Goal: Task Accomplishment & Management: Manage account settings

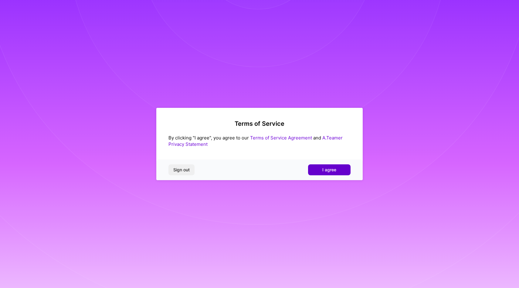
click at [321, 167] on button "I agree" at bounding box center [329, 169] width 43 height 11
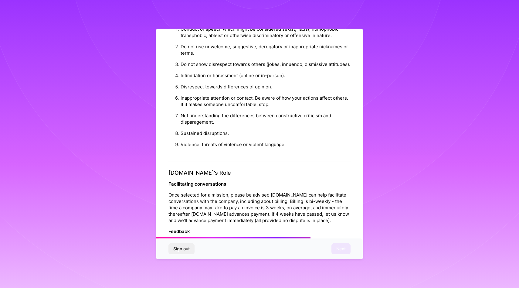
scroll to position [602, 0]
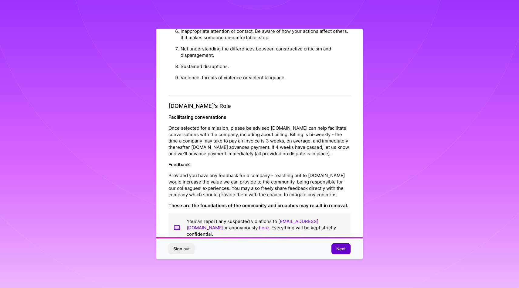
click at [338, 250] on span "Next" at bounding box center [340, 249] width 9 height 6
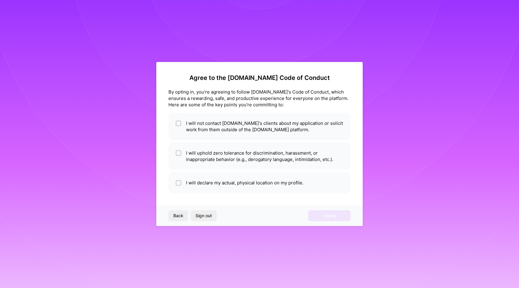
scroll to position [0, 0]
click at [180, 124] on input "checkbox" at bounding box center [179, 123] width 4 height 4
checkbox input "true"
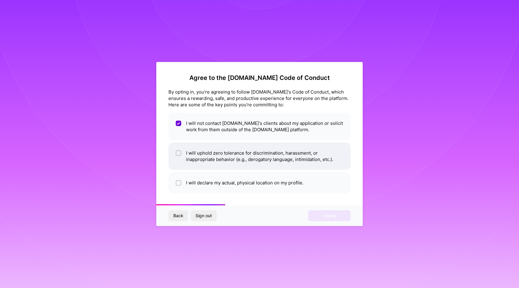
click at [179, 152] on input "checkbox" at bounding box center [179, 153] width 4 height 4
checkbox input "true"
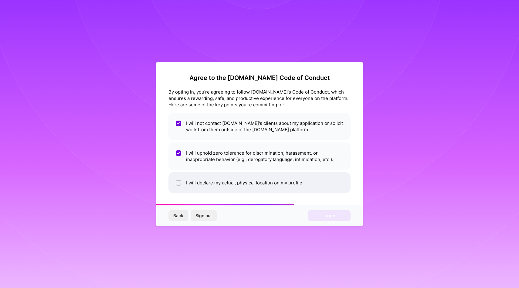
click at [179, 179] on li "I will declare my actual, physical location on my profile." at bounding box center [260, 182] width 182 height 21
checkbox input "true"
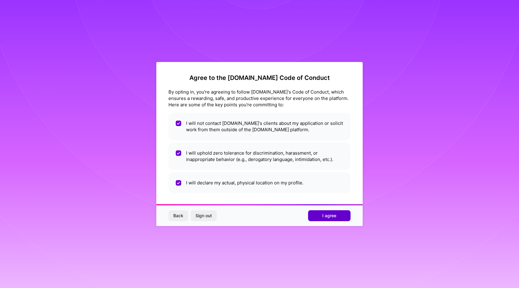
click at [321, 214] on button "I agree" at bounding box center [329, 215] width 43 height 11
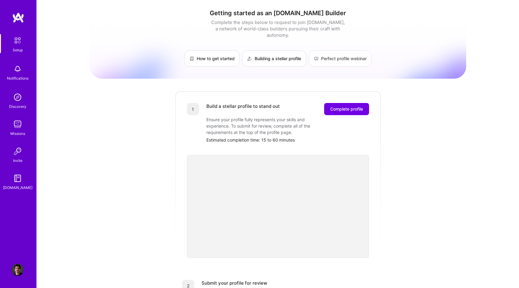
click at [350, 53] on link "Perfect profile webinar" at bounding box center [340, 58] width 63 height 16
click at [344, 106] on button "Complete profile" at bounding box center [346, 109] width 45 height 12
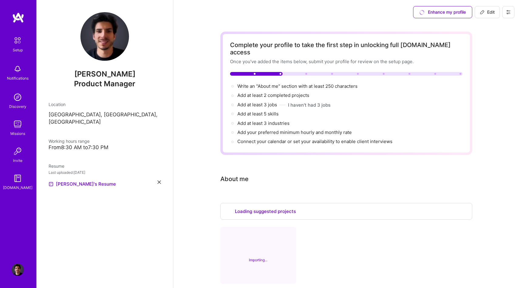
select select "US"
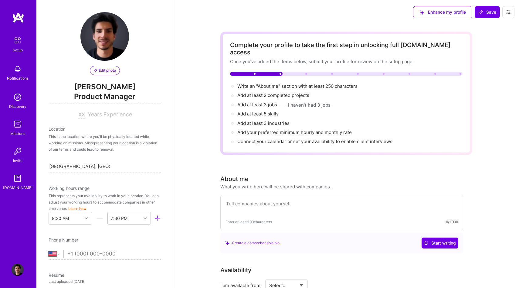
scroll to position [211, 0]
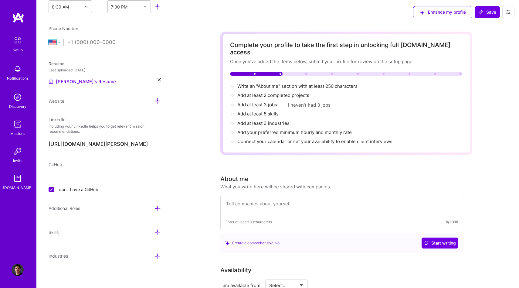
click at [59, 44] on select "[GEOGRAPHIC_DATA] [GEOGRAPHIC_DATA] [GEOGRAPHIC_DATA] [GEOGRAPHIC_DATA] [US_STA…" at bounding box center [56, 42] width 15 height 7
select select "FR"
click at [49, 39] on select "[GEOGRAPHIC_DATA] [GEOGRAPHIC_DATA] [GEOGRAPHIC_DATA] [GEOGRAPHIC_DATA] [US_STA…" at bounding box center [56, 42] width 15 height 7
type input "[PHONE_NUMBER]"
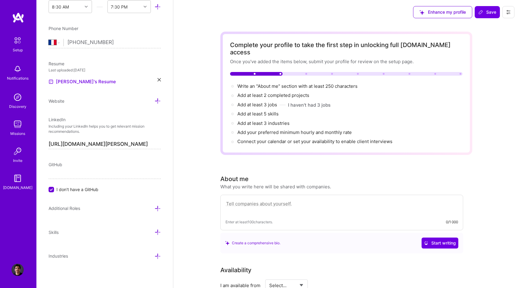
click at [158, 80] on icon at bounding box center [159, 79] width 3 height 3
click at [55, 80] on div "+" at bounding box center [54, 79] width 10 height 10
click at [50, 191] on input "I don't have a GitHub" at bounding box center [51, 189] width 5 height 5
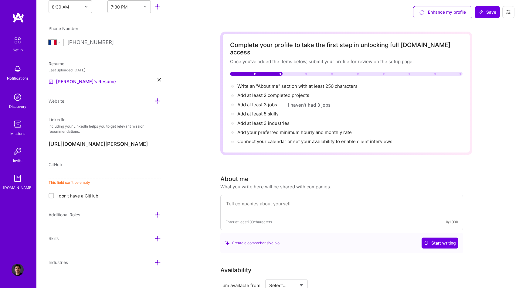
click at [52, 195] on input "I don't have a GitHub" at bounding box center [52, 196] width 4 height 4
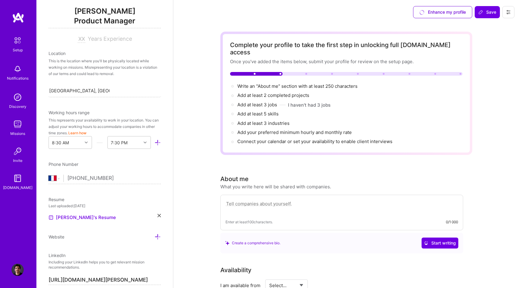
scroll to position [0, 0]
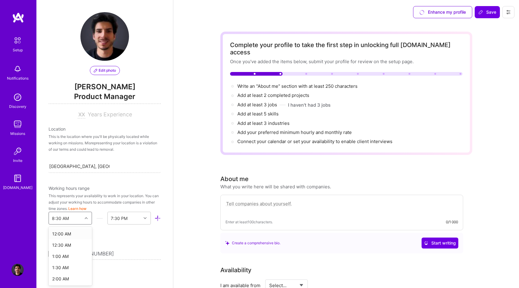
click at [63, 217] on div "option 12:00 AM focused, 1 of 48. 48 results available. Use Up and Down to choo…" at bounding box center [70, 218] width 43 height 13
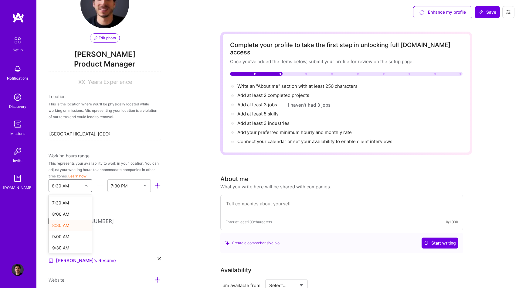
scroll to position [168, 0]
click at [70, 212] on div "8:00 AM" at bounding box center [70, 212] width 43 height 11
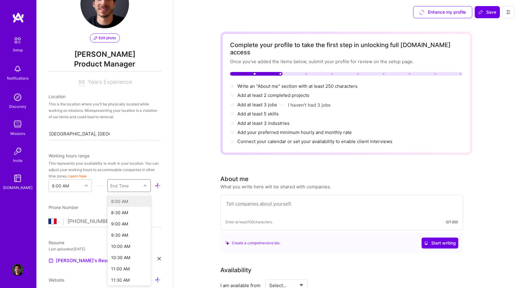
click at [132, 188] on div "End Time" at bounding box center [124, 185] width 33 height 12
click at [128, 239] on div "10:30 AM" at bounding box center [129, 237] width 43 height 11
click at [134, 181] on div "10:30 AM" at bounding box center [124, 185] width 33 height 12
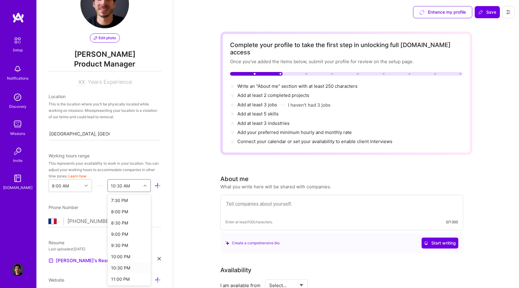
click at [126, 266] on div "10:30 PM" at bounding box center [129, 267] width 43 height 11
click at [133, 186] on div "10:30 PM" at bounding box center [124, 185] width 33 height 12
click at [131, 247] on div "10:00 AM" at bounding box center [129, 246] width 43 height 11
click at [140, 184] on div "10:00 AM" at bounding box center [124, 185] width 33 height 12
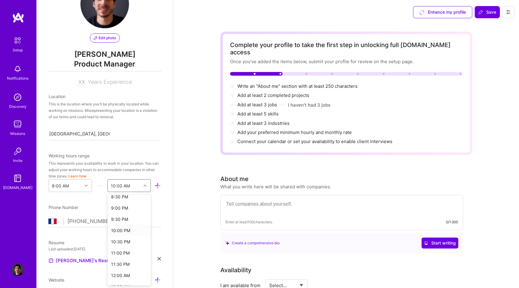
click at [130, 229] on div "10:00 PM" at bounding box center [129, 230] width 43 height 11
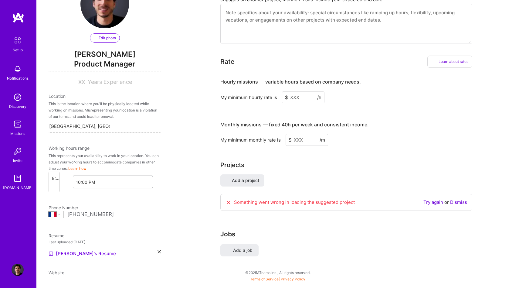
select select "US"
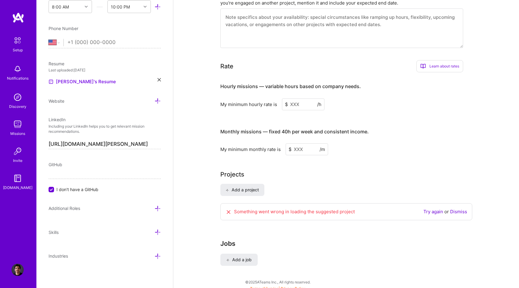
scroll to position [0, 0]
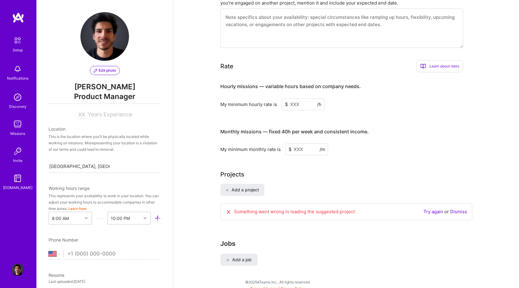
click at [90, 113] on span "Years Experience" at bounding box center [110, 114] width 44 height 6
click at [80, 113] on input at bounding box center [82, 114] width 8 height 7
type input "5"
type input "6"
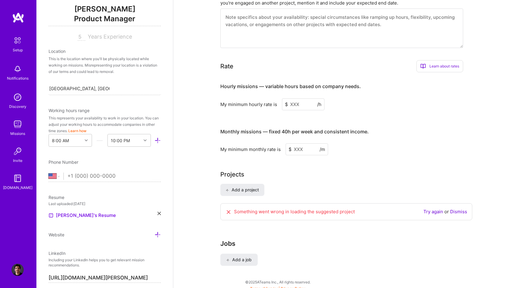
scroll to position [128, 0]
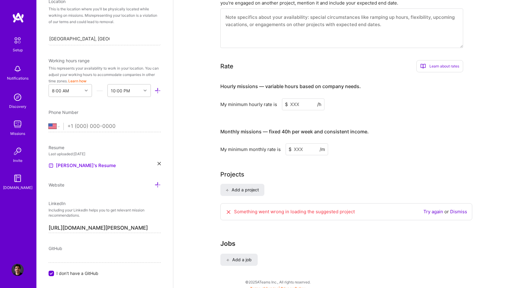
type input "5"
click at [98, 129] on input "tel" at bounding box center [114, 127] width 94 height 18
type input "[PHONE_NUMBER]"
select select "FR"
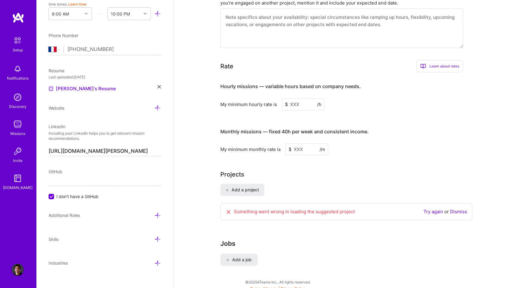
scroll to position [211, 0]
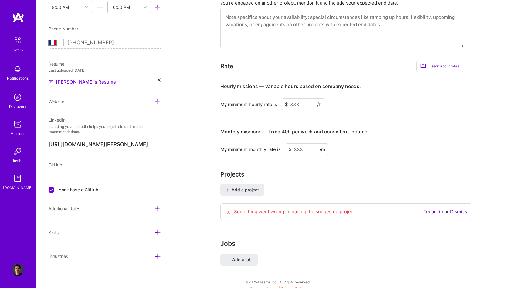
click at [102, 111] on div "Edit photo [PERSON_NAME] Product Manager 5 Years Experience Location This is th…" at bounding box center [104, 144] width 137 height 288
click at [240, 187] on span "Add a project" at bounding box center [242, 190] width 33 height 6
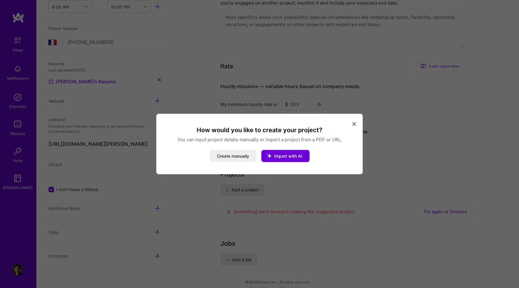
click at [353, 123] on icon "modal" at bounding box center [355, 124] width 4 height 4
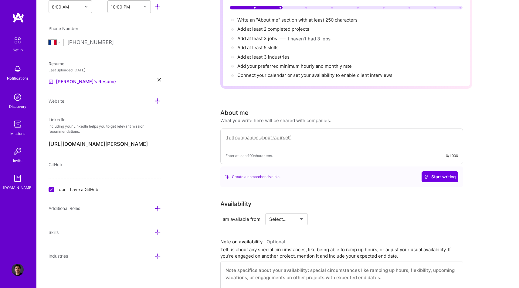
scroll to position [0, 0]
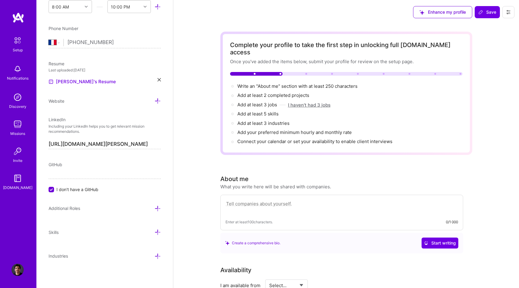
click at [310, 102] on button "I haven't had 3 jobs" at bounding box center [309, 105] width 43 height 6
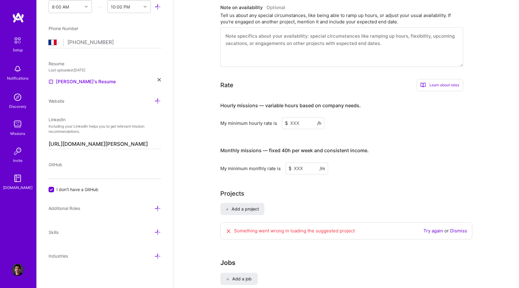
scroll to position [310, 0]
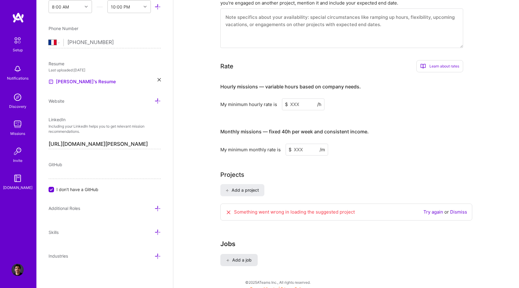
click at [244, 257] on span "Add a job" at bounding box center [239, 260] width 25 height 6
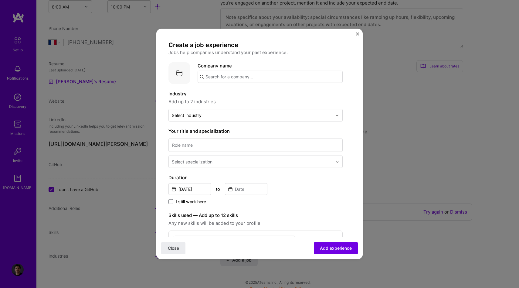
click at [230, 81] on input "text" at bounding box center [270, 77] width 145 height 12
click at [214, 93] on div "Voodoo [DOMAIN_NAME]" at bounding box center [244, 94] width 92 height 17
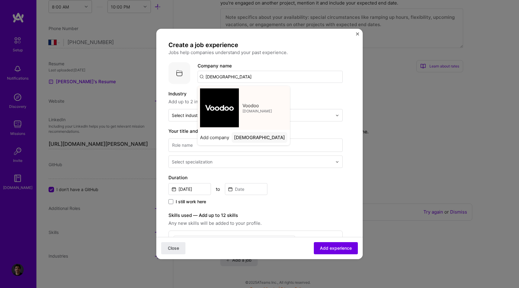
type input "Voodoo"
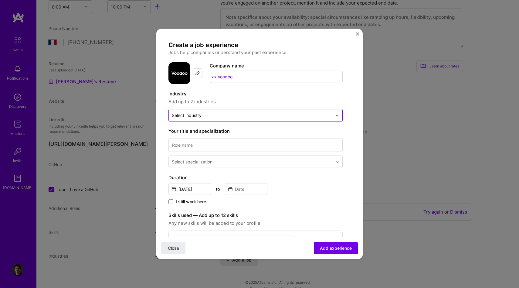
click at [212, 111] on div "Select industry 0" at bounding box center [252, 115] width 167 height 12
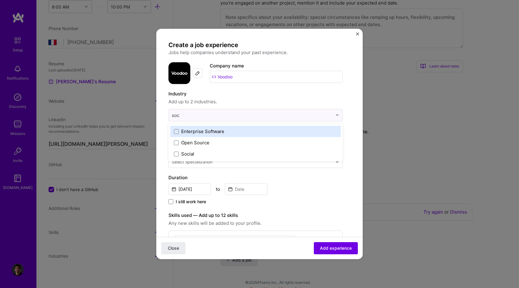
type input "soci"
click at [176, 131] on span at bounding box center [176, 131] width 5 height 5
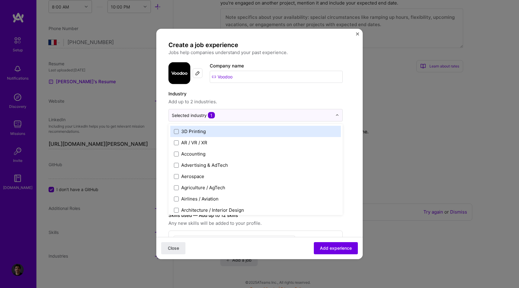
click at [264, 97] on label "Industry" at bounding box center [256, 93] width 174 height 7
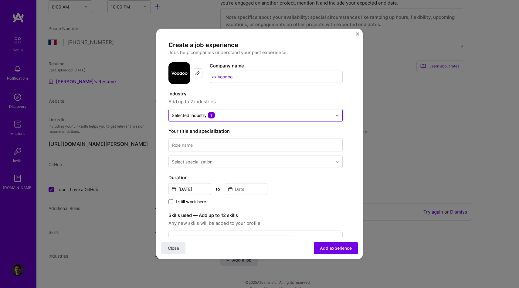
click at [233, 114] on input "text" at bounding box center [252, 115] width 161 height 6
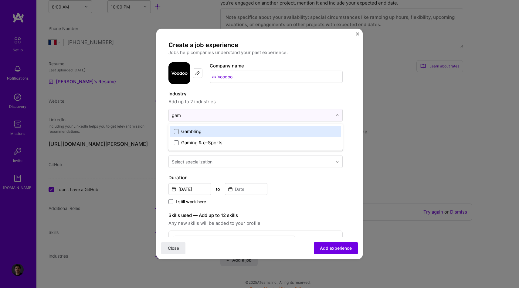
type input "gam"
click at [254, 100] on span "Add up to 2 industries." at bounding box center [256, 101] width 174 height 7
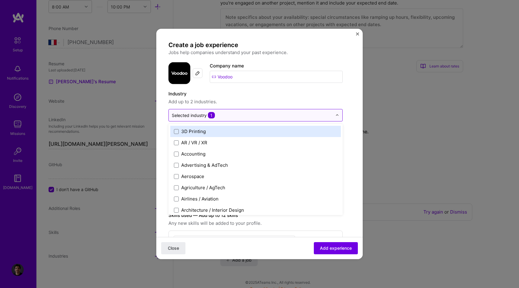
click at [226, 111] on div at bounding box center [252, 115] width 161 height 8
type input "da"
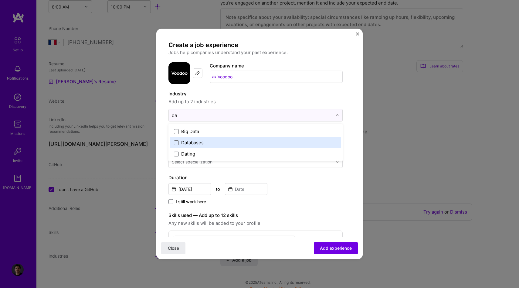
click at [212, 152] on label "Dating" at bounding box center [255, 154] width 163 height 6
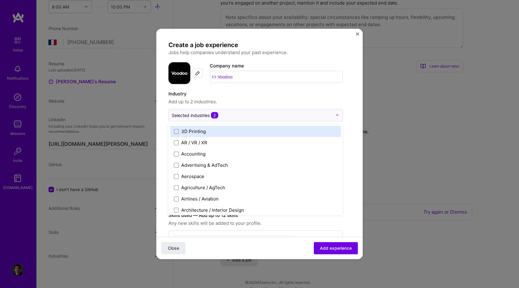
click at [268, 93] on label "Industry" at bounding box center [256, 93] width 174 height 7
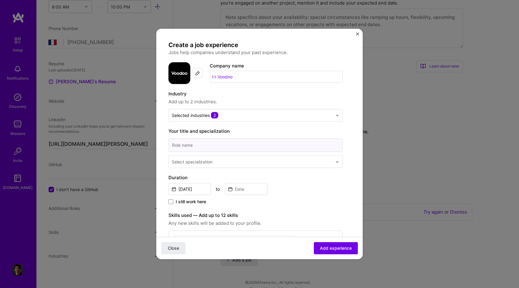
click at [235, 145] on input at bounding box center [256, 144] width 174 height 13
type input "Product Strategist"
click at [228, 159] on input "text" at bounding box center [253, 162] width 162 height 6
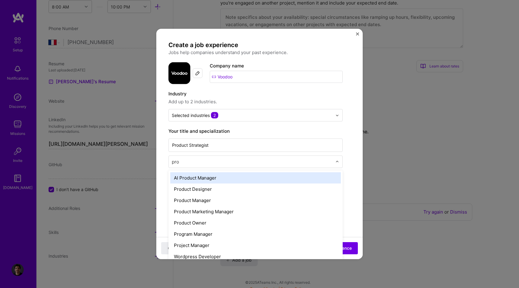
type input "prod"
click at [220, 174] on div "AI Product Manager" at bounding box center [255, 177] width 171 height 11
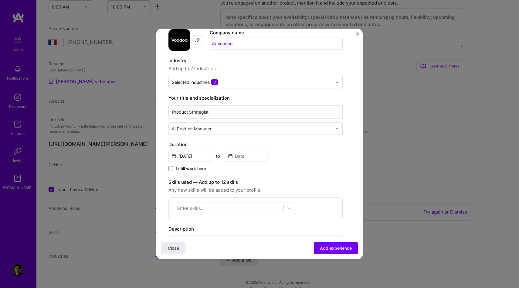
scroll to position [33, 0]
click at [215, 135] on div "Create a job experience Jobs help companies understand your past experience. Co…" at bounding box center [256, 191] width 174 height 366
click at [222, 123] on div "AI Product Manager" at bounding box center [252, 128] width 167 height 12
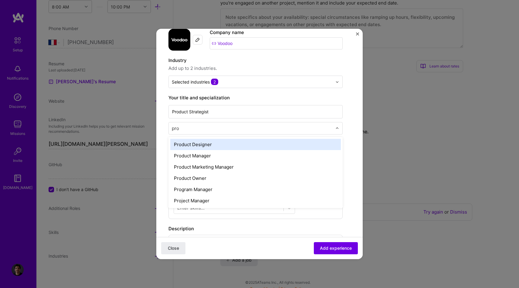
type input "prod"
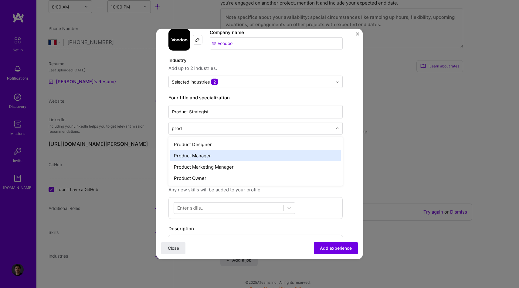
click at [210, 157] on div "Product Manager" at bounding box center [255, 155] width 171 height 11
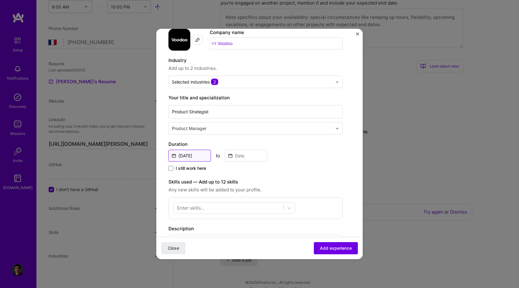
click at [196, 156] on input "[DATE]" at bounding box center [190, 156] width 43 height 12
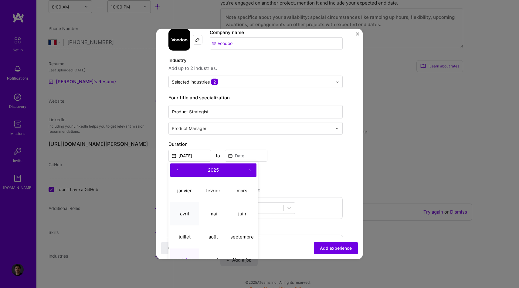
click at [192, 215] on button "avril" at bounding box center [184, 213] width 29 height 23
type input "[DATE]"
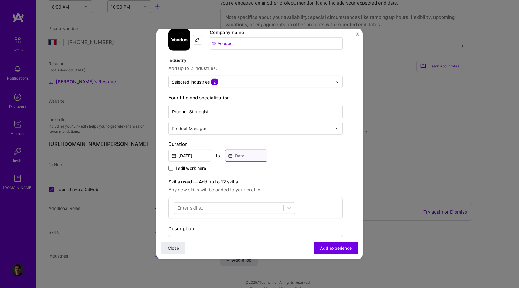
click at [246, 155] on input at bounding box center [246, 156] width 43 height 12
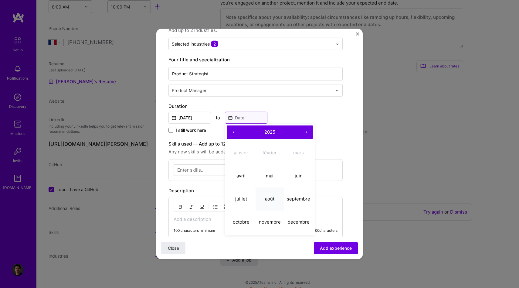
scroll to position [72, 0]
click at [303, 196] on abbr "septembre" at bounding box center [298, 198] width 23 height 6
type input "[DATE]"
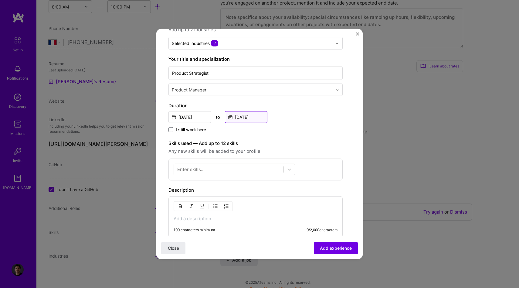
click at [252, 116] on input "[DATE]" at bounding box center [246, 117] width 43 height 12
click at [207, 127] on div "I still work here" at bounding box center [256, 130] width 174 height 7
click at [204, 129] on span "I still work here" at bounding box center [191, 130] width 30 height 6
click at [0, 0] on input "I still work here" at bounding box center [0, 0] width 0 height 0
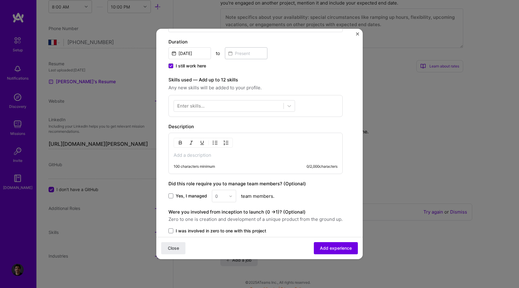
scroll to position [135, 0]
click at [247, 107] on div at bounding box center [229, 106] width 110 height 10
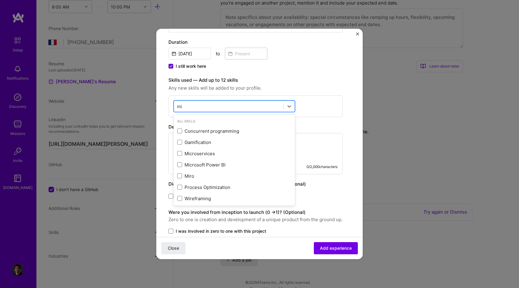
type input "m"
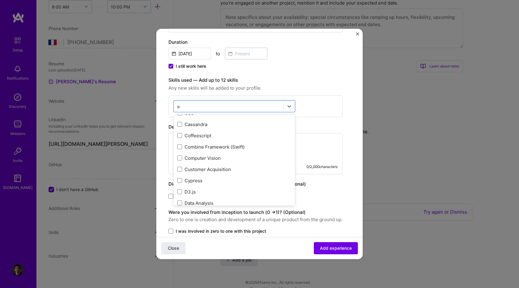
scroll to position [0, 0]
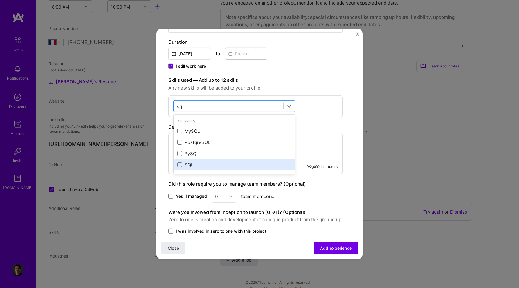
click at [213, 164] on div "SQL" at bounding box center [234, 165] width 114 height 6
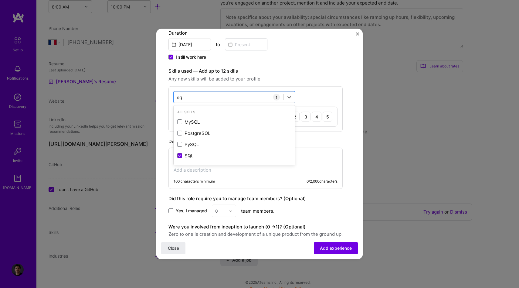
scroll to position [155, 0]
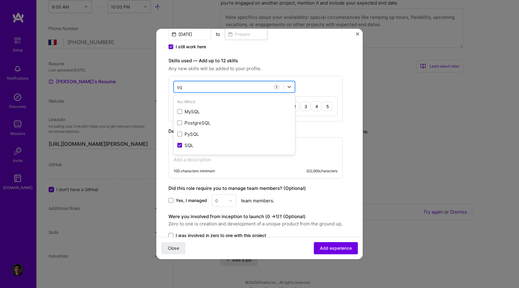
type input "s"
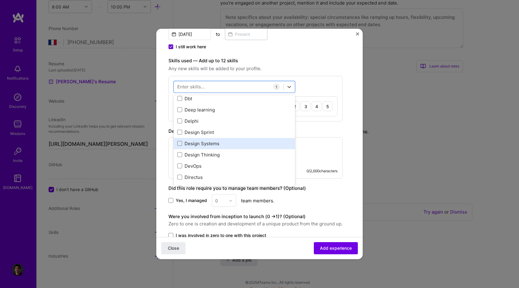
click at [218, 146] on div "Design Systems" at bounding box center [234, 143] width 114 height 6
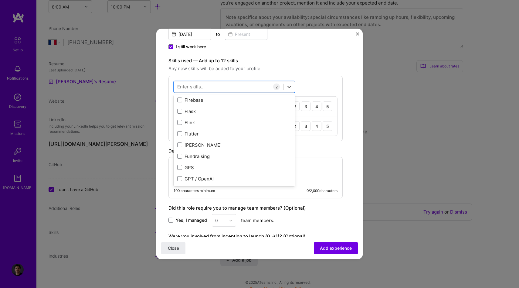
scroll to position [1503, 0]
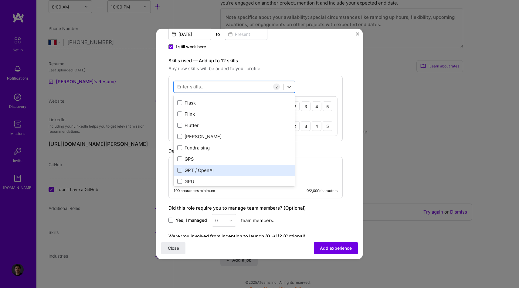
click at [229, 170] on div "GPT / OpenAI" at bounding box center [234, 170] width 114 height 6
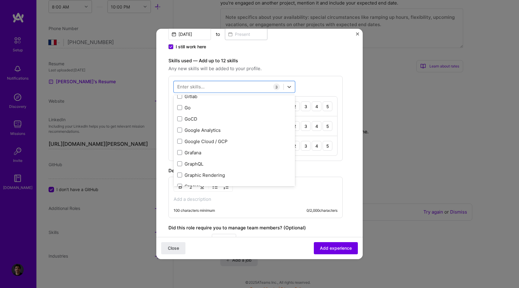
scroll to position [1660, 0]
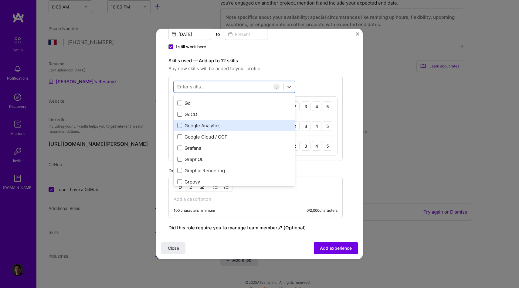
click at [229, 130] on div "Google Analytics" at bounding box center [234, 125] width 121 height 11
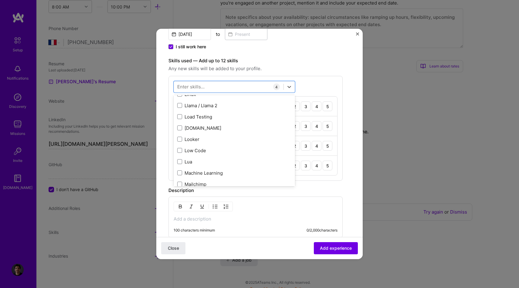
scroll to position [2134, 0]
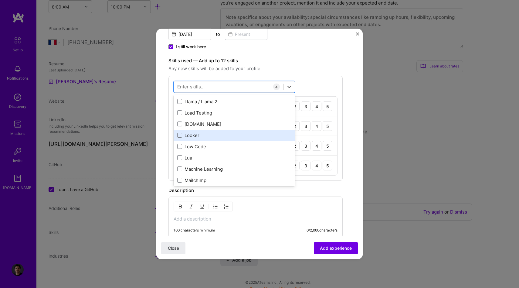
click at [225, 134] on div "Looker" at bounding box center [234, 135] width 114 height 6
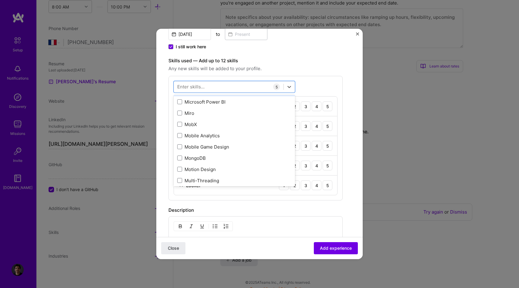
scroll to position [2324, 0]
click at [204, 136] on div "Mobile Analytics" at bounding box center [234, 135] width 114 height 6
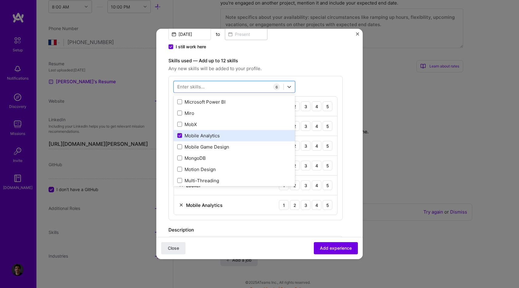
click at [196, 136] on div "Mobile Analytics" at bounding box center [234, 135] width 114 height 6
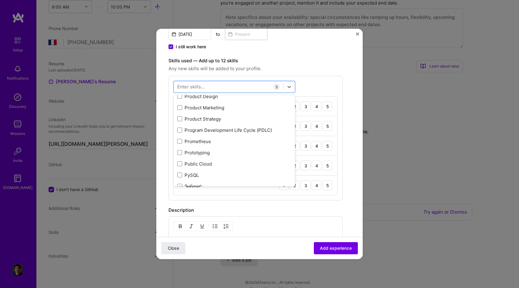
scroll to position [2812, 0]
click at [198, 118] on div "Product Strategy" at bounding box center [234, 120] width 114 height 6
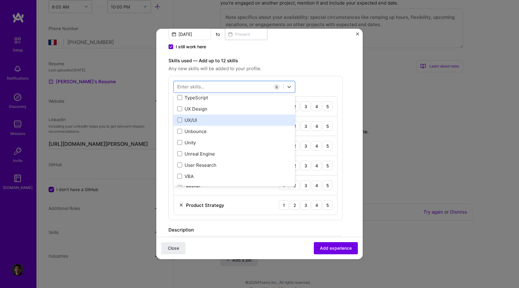
scroll to position [3819, 0]
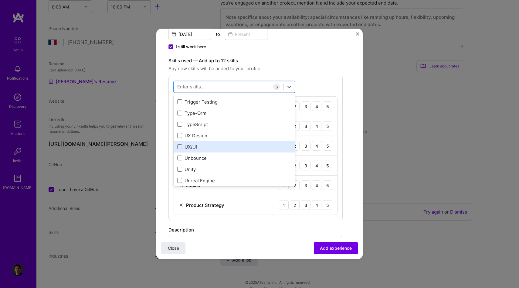
click at [220, 147] on div "UX/UI" at bounding box center [234, 147] width 114 height 6
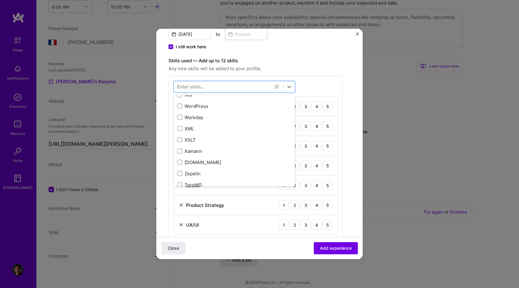
scroll to position [4171, 0]
click at [325, 62] on label "Skills used — Add up to 12 skills" at bounding box center [256, 60] width 174 height 7
click at [300, 108] on div "1 2 3 4 5" at bounding box center [305, 106] width 53 height 10
click at [295, 108] on div "2" at bounding box center [295, 106] width 10 height 10
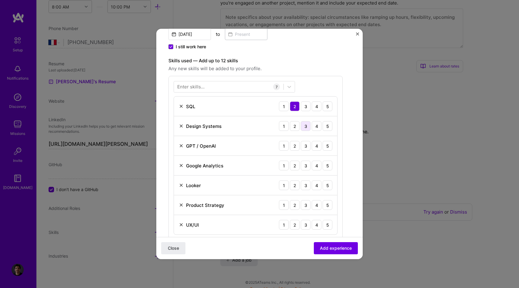
click at [308, 128] on div "3" at bounding box center [306, 126] width 10 height 10
click at [328, 147] on div "5" at bounding box center [328, 146] width 10 height 10
click at [324, 165] on div "5" at bounding box center [328, 166] width 10 height 10
click at [329, 190] on div "Looker 1 2 3 4 5" at bounding box center [255, 186] width 163 height 20
click at [329, 184] on div "5" at bounding box center [328, 185] width 10 height 10
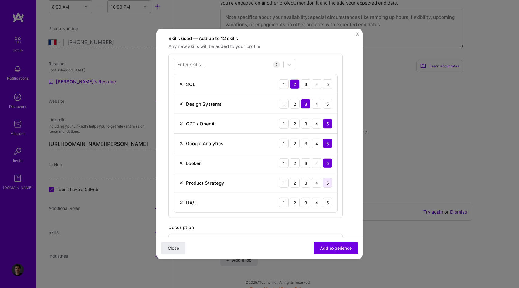
scroll to position [184, 0]
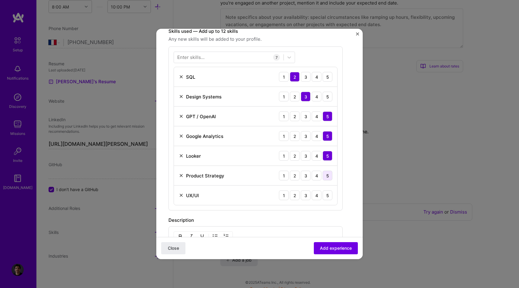
click at [328, 176] on div "5" at bounding box center [328, 176] width 10 height 10
click at [327, 197] on div "5" at bounding box center [328, 195] width 10 height 10
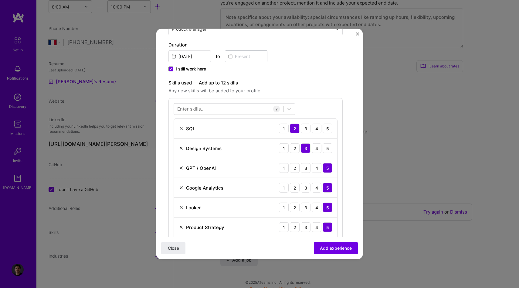
scroll to position [132, 0]
click at [316, 147] on div "4" at bounding box center [317, 149] width 10 height 10
click at [311, 151] on div "1 2 3 4 5" at bounding box center [305, 149] width 53 height 10
click at [304, 151] on div "3" at bounding box center [306, 149] width 10 height 10
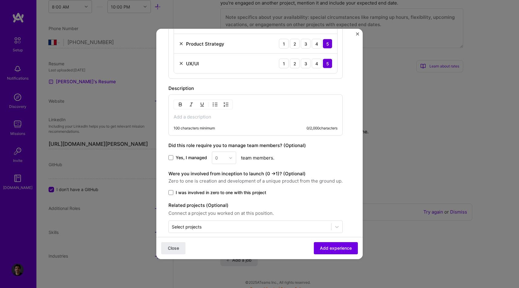
scroll to position [317, 0]
click at [170, 193] on span at bounding box center [171, 192] width 5 height 5
click at [0, 0] on input "I was involved in zero to one with this project" at bounding box center [0, 0] width 0 height 0
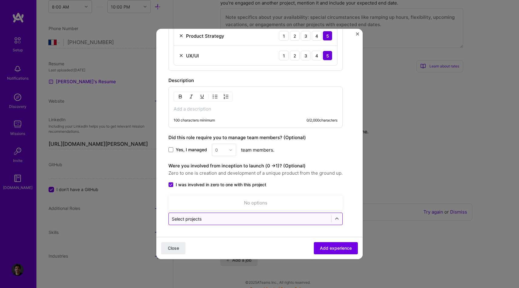
click at [206, 222] on div at bounding box center [250, 219] width 156 height 8
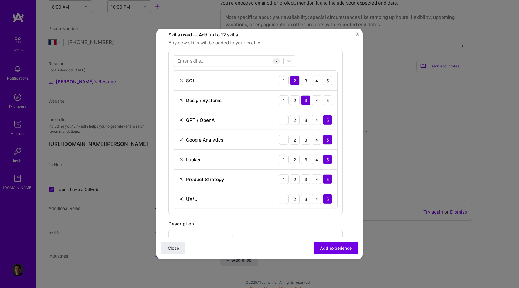
scroll to position [125, 0]
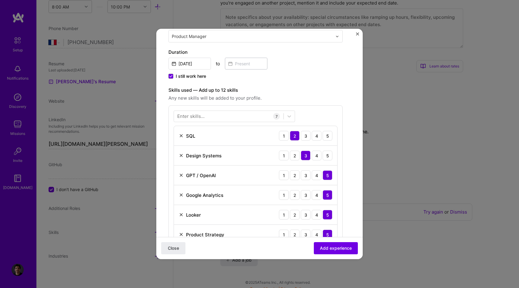
click at [213, 122] on div "Enter skills... 7 SQL 1 2 3 4 5 Design Systems 1 2 3 4 5 GPT / OpenAI 1 2 3 4 5…" at bounding box center [256, 187] width 174 height 164
click at [213, 117] on div at bounding box center [229, 116] width 110 height 10
type input "m"
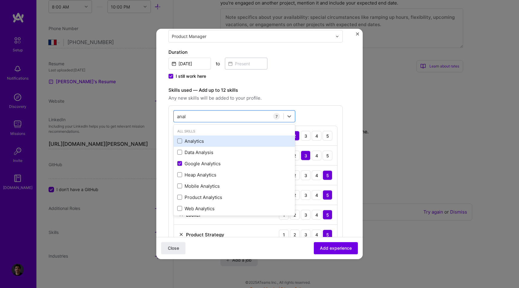
click at [203, 141] on div "Analytics" at bounding box center [234, 141] width 114 height 6
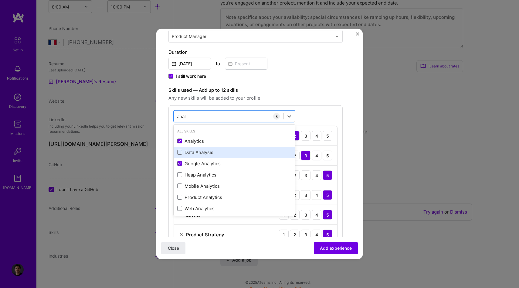
click at [203, 150] on div "Data Analysis" at bounding box center [234, 152] width 114 height 6
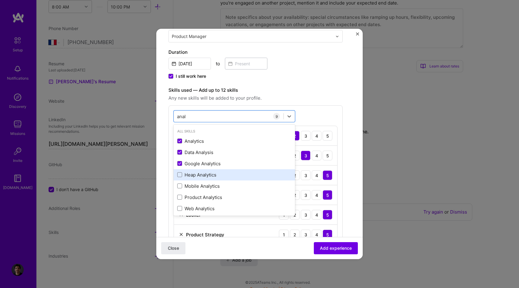
scroll to position [2, 0]
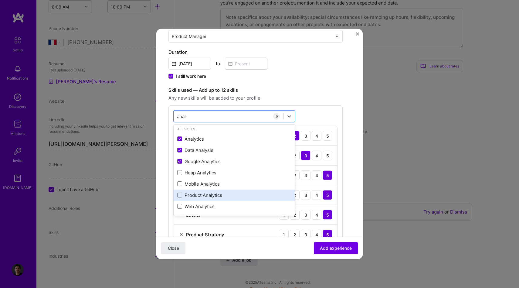
click at [220, 195] on div "Product Analytics" at bounding box center [234, 195] width 114 height 6
type input "anal"
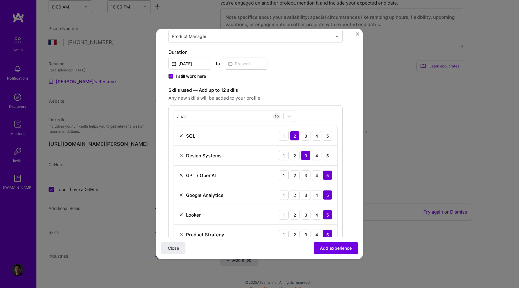
click at [328, 110] on div "anal anal 10 SQL 1 2 3 4 5 Design Systems 1 2 3 4 5 GPT / OpenAI 1 2 3 4 5 Goog…" at bounding box center [256, 216] width 174 height 223
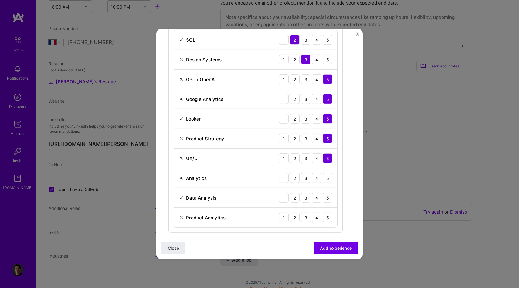
scroll to position [271, 0]
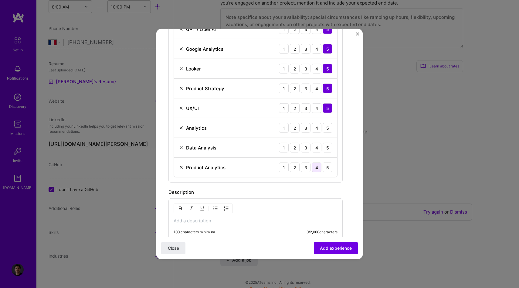
click at [313, 167] on div "4" at bounding box center [317, 167] width 10 height 10
click at [314, 146] on div "4" at bounding box center [317, 148] width 10 height 10
click at [327, 127] on div "5" at bounding box center [328, 128] width 10 height 10
click at [326, 148] on div "5" at bounding box center [328, 148] width 10 height 10
click at [326, 163] on div "5" at bounding box center [328, 167] width 10 height 10
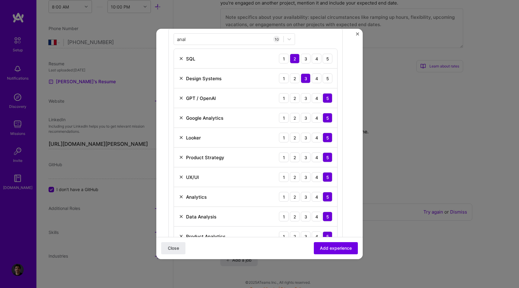
scroll to position [193, 0]
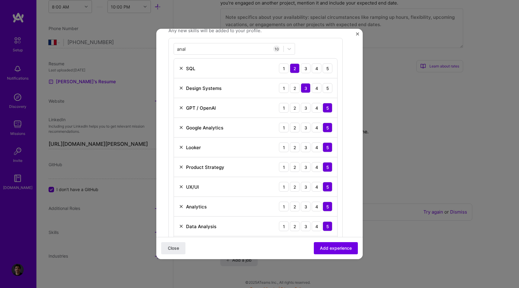
click at [181, 88] on img at bounding box center [181, 88] width 5 height 5
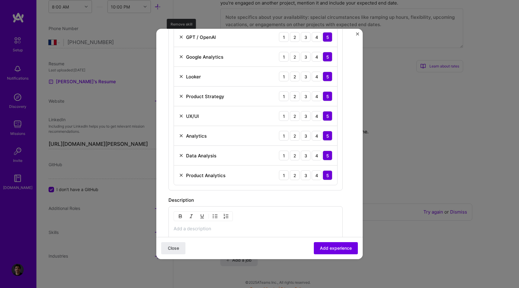
scroll to position [248, 0]
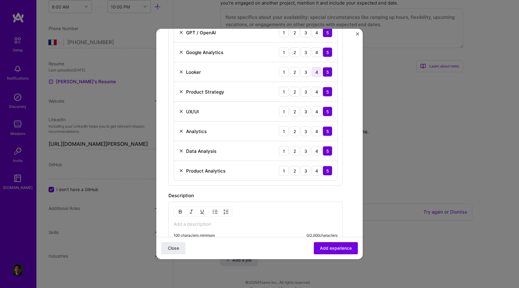
click at [316, 70] on div "4" at bounding box center [317, 72] width 10 height 10
click at [181, 53] on img at bounding box center [181, 52] width 5 height 5
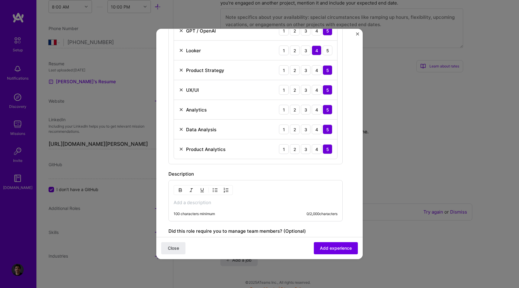
scroll to position [344, 0]
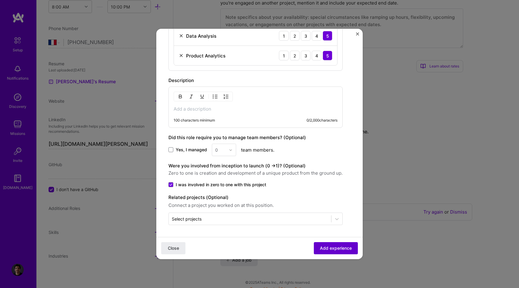
click at [337, 248] on span "Add experience" at bounding box center [336, 248] width 32 height 6
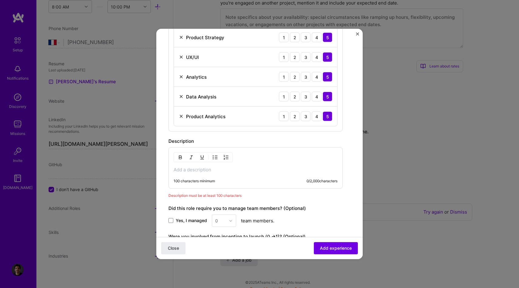
scroll to position [282, 0]
click at [201, 171] on p at bounding box center [256, 170] width 164 height 6
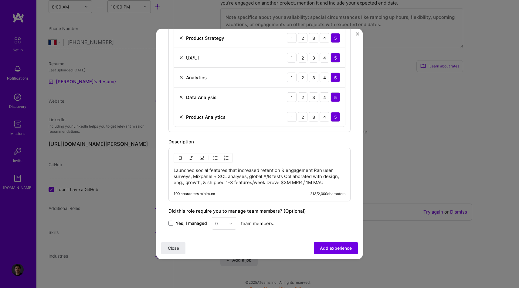
click at [173, 171] on div "Launched social features that increased retention & engagement Ran user surveys…" at bounding box center [260, 174] width 182 height 53
click at [217, 160] on img "button" at bounding box center [215, 157] width 5 height 5
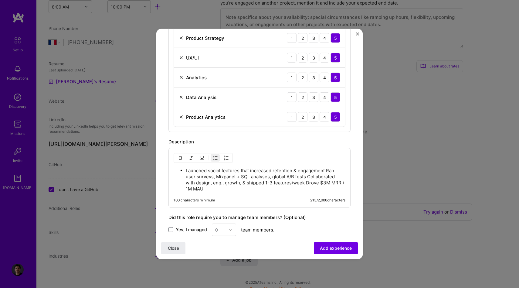
click at [326, 172] on p "Launched social features that increased retention & engagement Ran user surveys…" at bounding box center [266, 180] width 160 height 24
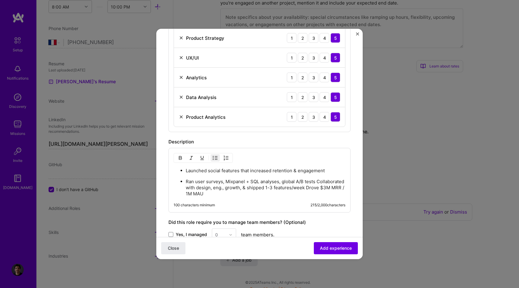
click at [187, 187] on p "Ran user surveys, Mixpanel + SQL analyses, global A/B tests Collaborated with d…" at bounding box center [266, 188] width 160 height 18
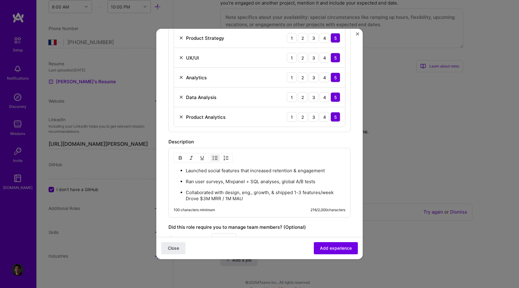
click at [186, 200] on p "Collaborated with design, eng., growth, & shipped 1-3 features/week Drove $3M M…" at bounding box center [266, 196] width 160 height 12
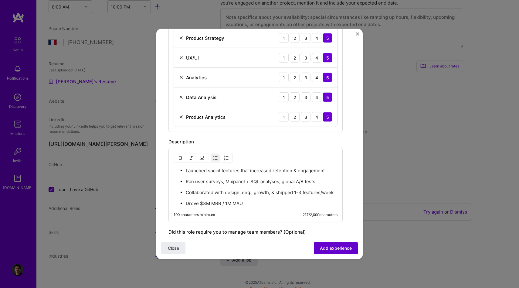
click at [333, 250] on span "Add experience" at bounding box center [336, 248] width 32 height 6
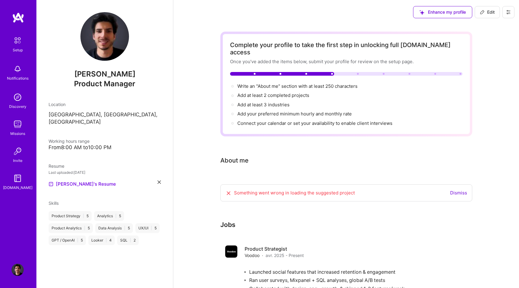
scroll to position [43, 0]
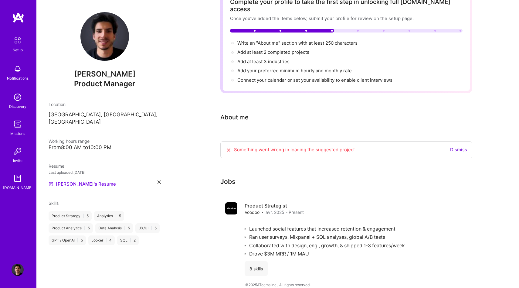
click at [253, 146] on div "Something went wrong in loading the suggested project" at bounding box center [290, 149] width 129 height 7
click at [456, 147] on link "Dismiss" at bounding box center [458, 150] width 17 height 6
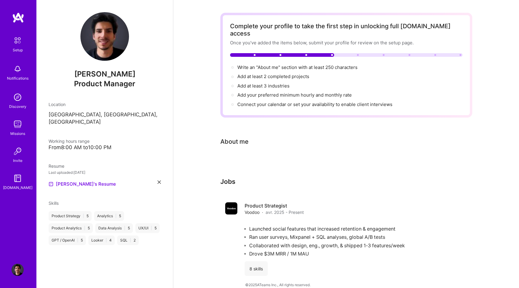
scroll to position [0, 0]
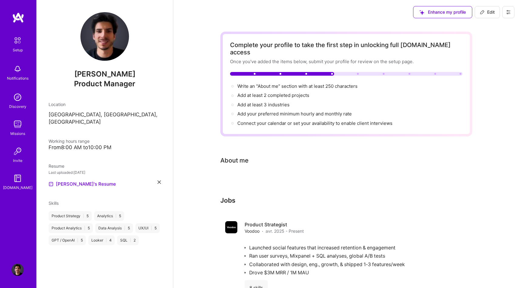
click at [487, 16] on button "Edit" at bounding box center [487, 12] width 25 height 12
select select "US"
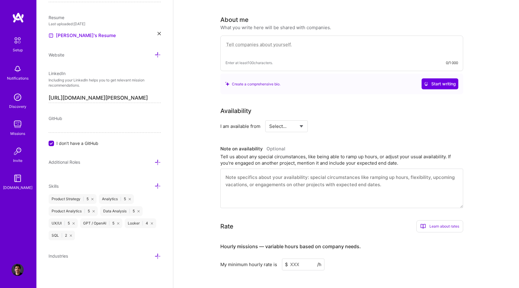
scroll to position [0, 0]
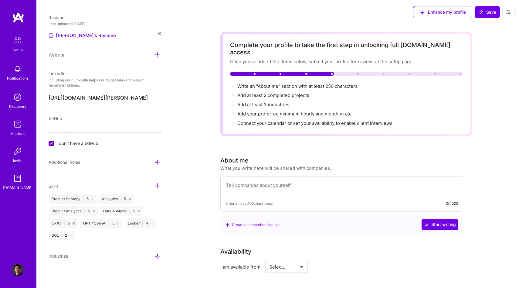
click at [506, 11] on icon at bounding box center [508, 12] width 5 height 5
click at [488, 43] on button "Payment method" at bounding box center [492, 41] width 46 height 15
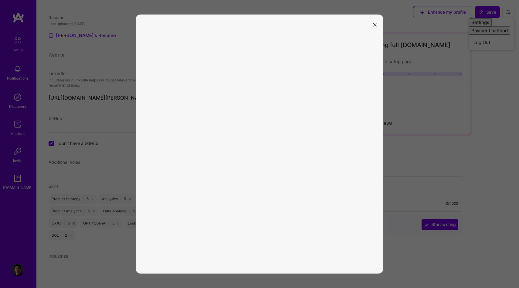
click at [374, 24] on icon "modal" at bounding box center [375, 25] width 4 height 4
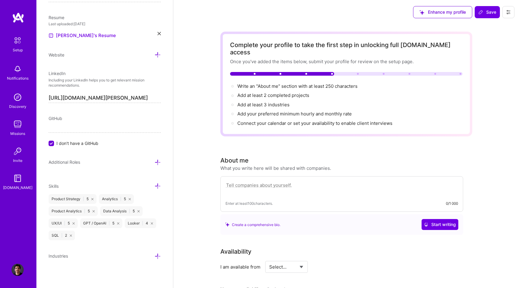
click at [451, 16] on button "Enhance my profile" at bounding box center [442, 12] width 59 height 12
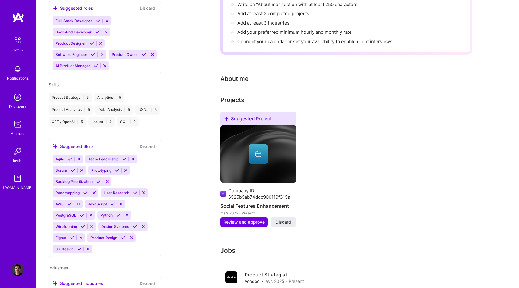
scroll to position [217, 0]
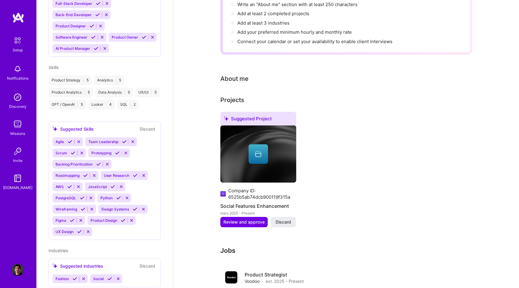
click at [69, 139] on icon at bounding box center [70, 141] width 5 height 5
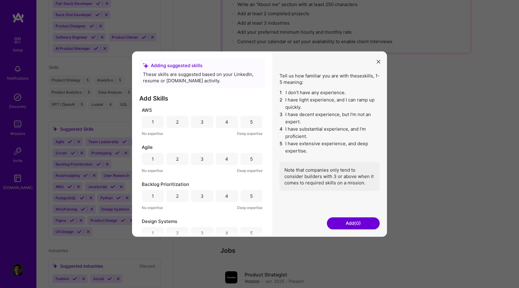
click at [251, 155] on div "5" at bounding box center [252, 159] width 22 height 12
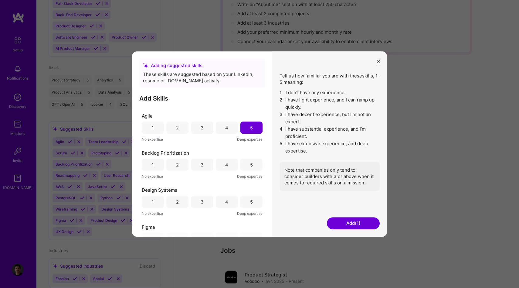
click at [248, 169] on div "5" at bounding box center [252, 165] width 22 height 12
click at [225, 163] on div "4" at bounding box center [226, 163] width 3 height 6
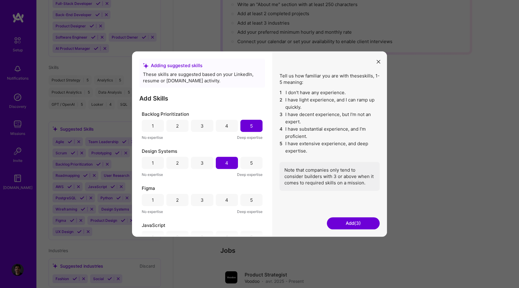
click at [225, 199] on div "4" at bounding box center [226, 200] width 3 height 6
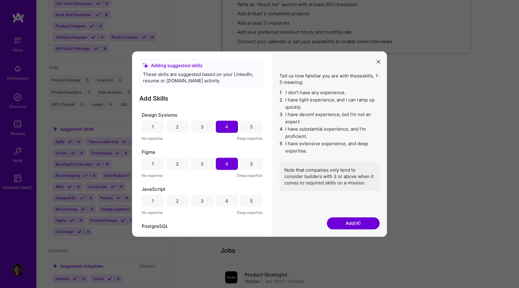
scroll to position [113, 0]
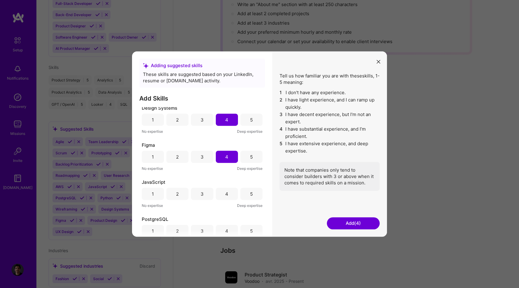
click at [207, 197] on div "3" at bounding box center [202, 194] width 22 height 12
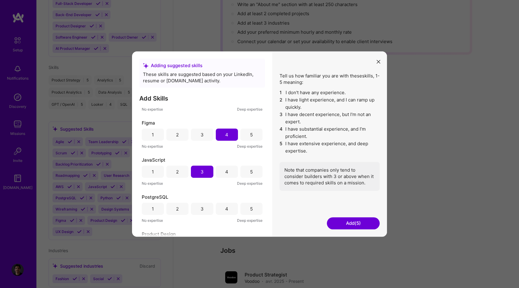
scroll to position [136, 0]
click at [222, 173] on div "4" at bounding box center [227, 171] width 22 height 12
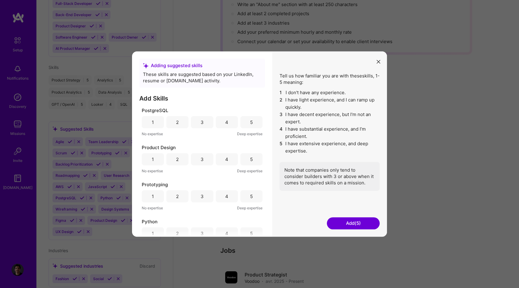
scroll to position [221, 0]
click at [220, 160] on div "4" at bounding box center [227, 160] width 22 height 12
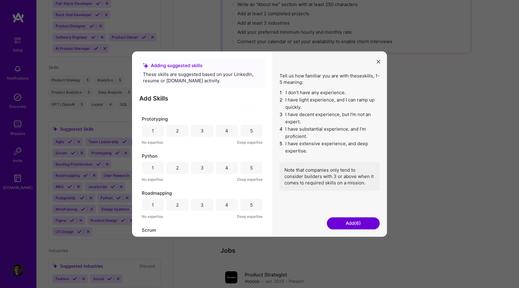
scroll to position [288, 0]
click at [229, 132] on div "4" at bounding box center [227, 130] width 22 height 12
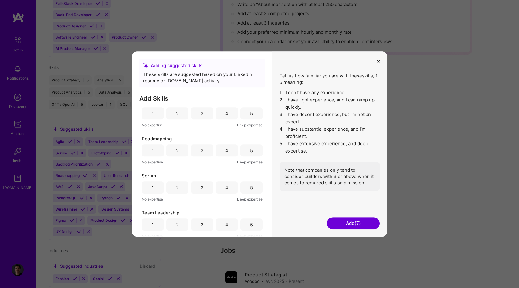
scroll to position [344, 0]
click at [250, 141] on div "Roadmapping 1 2 3 4 5 No expertise Deep expertise" at bounding box center [202, 148] width 121 height 30
click at [250, 146] on div "5" at bounding box center [251, 148] width 3 height 6
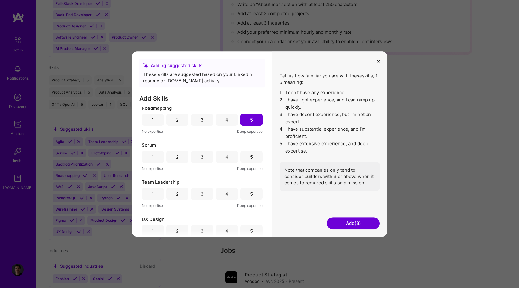
click at [245, 155] on div "5" at bounding box center [252, 157] width 22 height 12
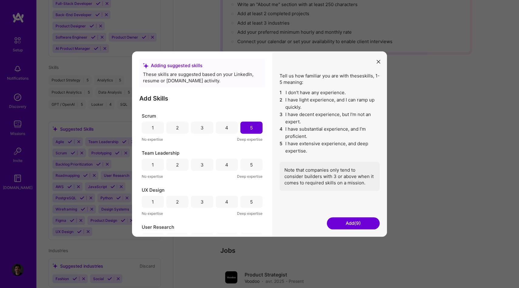
click at [225, 166] on div "4" at bounding box center [226, 165] width 3 height 6
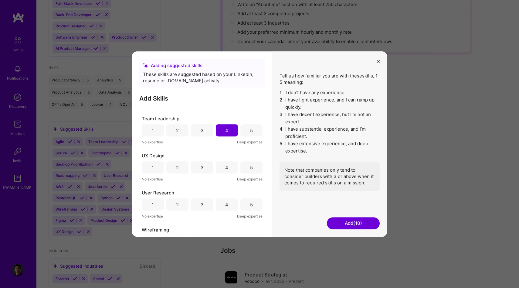
scroll to position [439, 0]
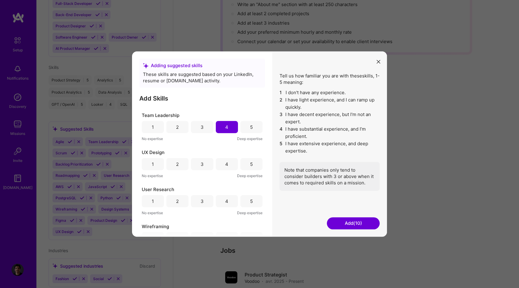
click at [223, 169] on div "4" at bounding box center [227, 164] width 22 height 12
click at [220, 205] on div "4" at bounding box center [227, 201] width 22 height 12
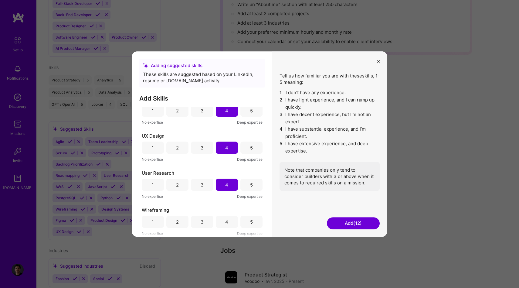
scroll to position [456, 0]
click at [244, 222] on div "5" at bounding box center [252, 222] width 22 height 12
click at [340, 219] on button "Add (13)" at bounding box center [353, 223] width 53 height 12
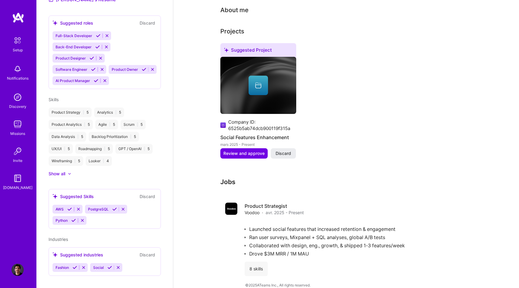
scroll to position [150, 0]
click at [138, 263] on div "Fashion Social" at bounding box center [105, 267] width 104 height 9
click at [73, 265] on icon at bounding box center [75, 267] width 5 height 5
click at [72, 265] on icon at bounding box center [72, 267] width 5 height 5
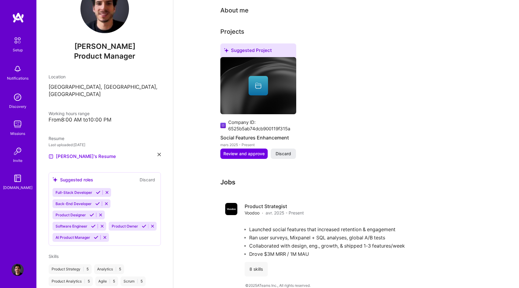
scroll to position [54, 0]
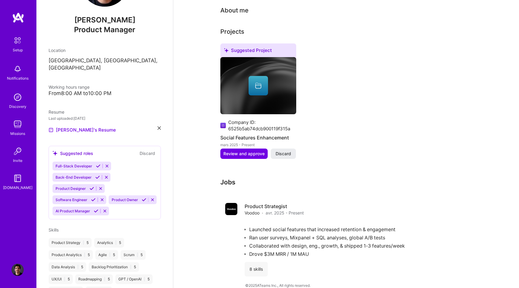
click at [142, 197] on icon at bounding box center [144, 199] width 5 height 5
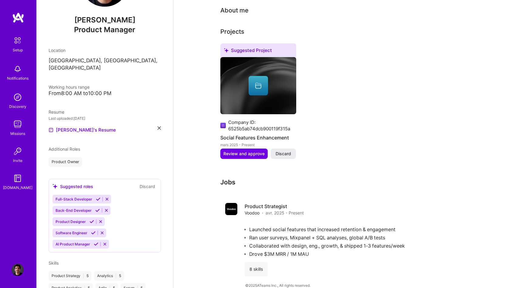
click at [132, 195] on div "Full-Stack Developer Back-End Developer Product Designer Software Engineer AI P…" at bounding box center [105, 222] width 104 height 54
click at [147, 183] on button "Discard" at bounding box center [147, 186] width 19 height 7
click at [68, 146] on span "Additional Roles" at bounding box center [65, 148] width 32 height 5
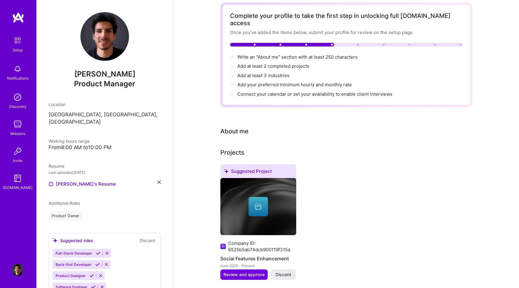
scroll to position [0, 0]
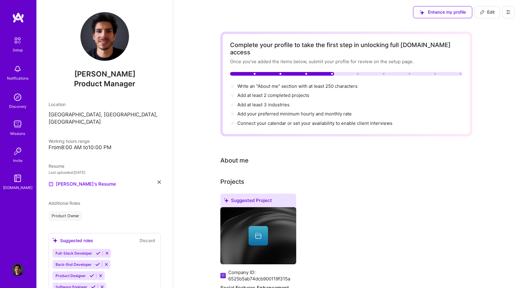
click at [485, 9] on button "Edit" at bounding box center [487, 12] width 25 height 12
select select "US"
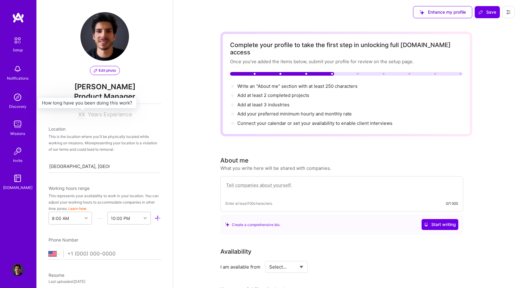
click at [81, 113] on input at bounding box center [82, 114] width 8 height 7
type input "5"
click at [123, 141] on div "This is the location where you'll be physically located while working on missio…" at bounding box center [105, 142] width 112 height 19
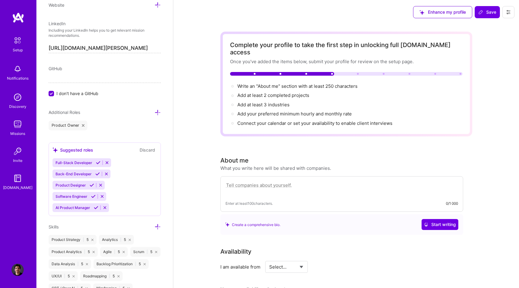
scroll to position [306, 0]
click at [155, 118] on div "Additional Roles Product Owner" at bounding box center [105, 121] width 112 height 22
click at [155, 111] on icon at bounding box center [158, 113] width 6 height 6
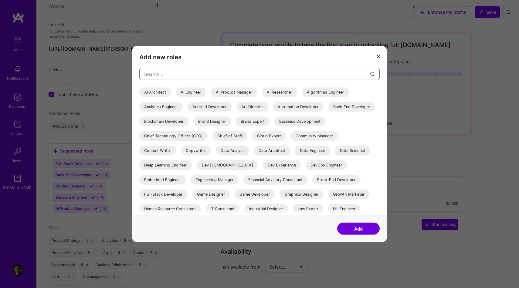
click at [178, 71] on input "modal" at bounding box center [257, 73] width 226 height 15
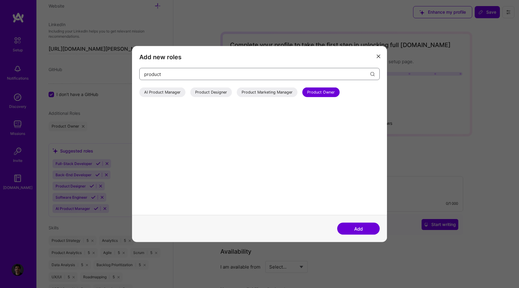
type input "product"
click at [162, 91] on div "AI Product Manager" at bounding box center [162, 92] width 46 height 10
click at [165, 92] on div "AI Product Manager" at bounding box center [162, 92] width 46 height 10
click at [170, 90] on div "AI Product Manager" at bounding box center [162, 92] width 46 height 10
click at [171, 90] on div "AI Product Manager" at bounding box center [162, 92] width 46 height 10
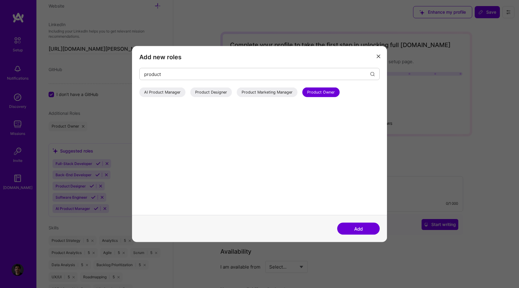
click at [377, 58] on icon "modal" at bounding box center [379, 56] width 4 height 4
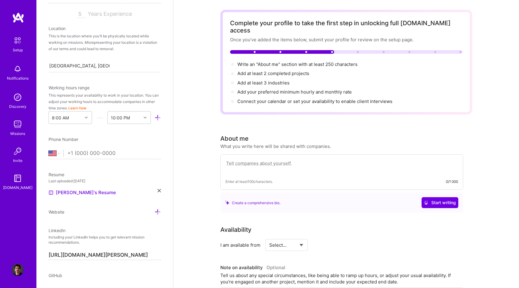
scroll to position [24, 0]
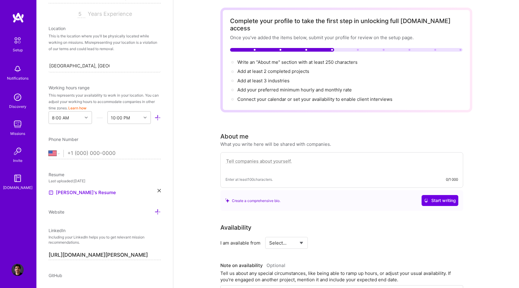
click at [293, 157] on textarea at bounding box center [342, 164] width 233 height 14
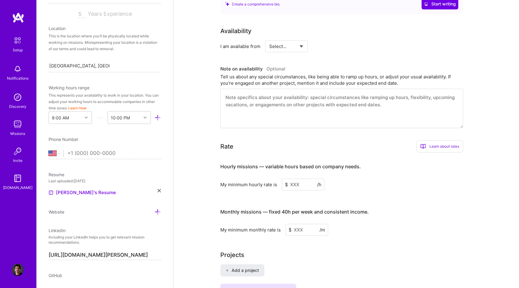
scroll to position [193, 0]
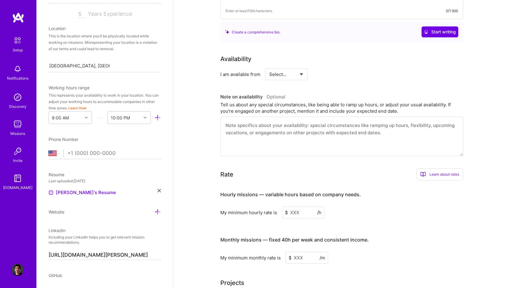
click at [299, 67] on select "Select... Right Now Future Date Not Available" at bounding box center [286, 74] width 35 height 15
select select "Right Now"
click at [269, 67] on select "Select... Right Now Future Date Not Available" at bounding box center [286, 74] width 35 height 15
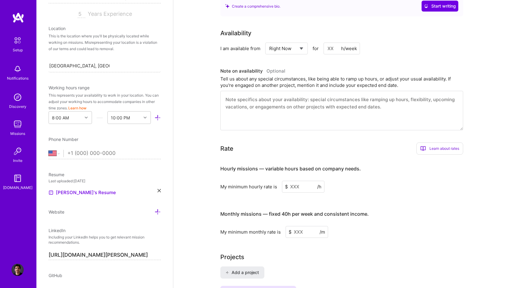
scroll to position [223, 0]
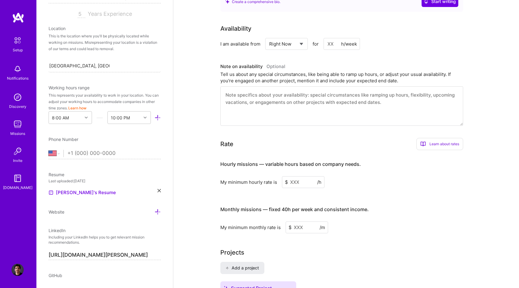
click at [301, 176] on input at bounding box center [303, 182] width 43 height 12
click at [445, 138] on div "Learn about rates" at bounding box center [440, 144] width 47 height 12
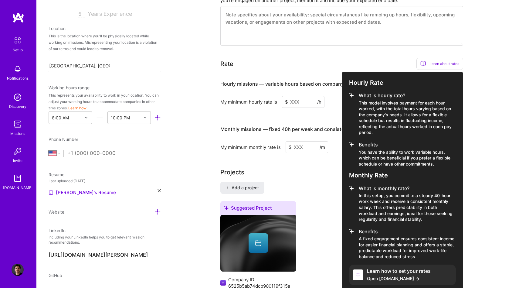
scroll to position [304, 0]
click at [390, 275] on span "Open [DOMAIN_NAME]" at bounding box center [399, 278] width 64 height 6
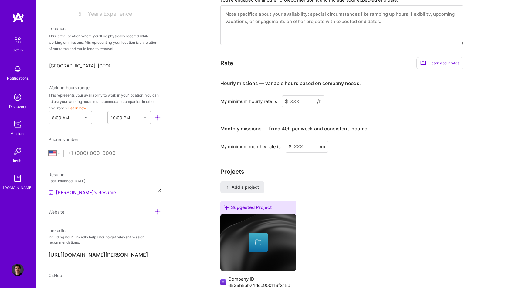
click at [301, 95] on input at bounding box center [303, 101] width 43 height 12
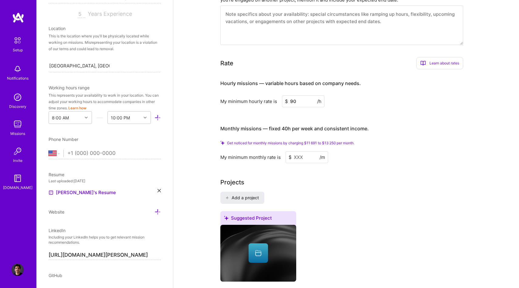
click at [292, 95] on input "90" at bounding box center [303, 101] width 43 height 12
click at [292, 95] on input "70" at bounding box center [303, 101] width 43 height 12
type input "85"
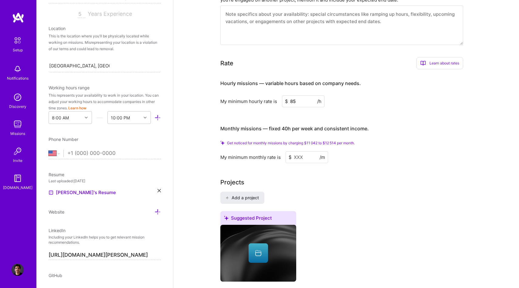
click at [292, 151] on input at bounding box center [307, 157] width 43 height 12
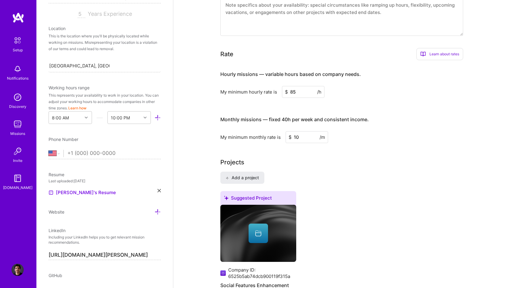
type input "1"
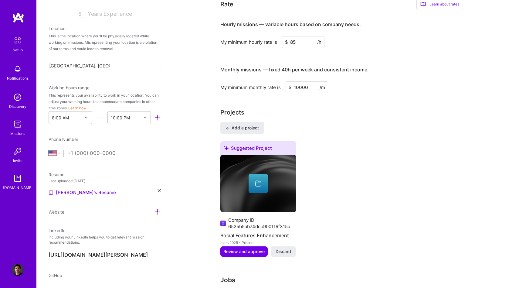
scroll to position [354, 0]
type input "10000"
click at [257, 173] on div at bounding box center [258, 182] width 19 height 19
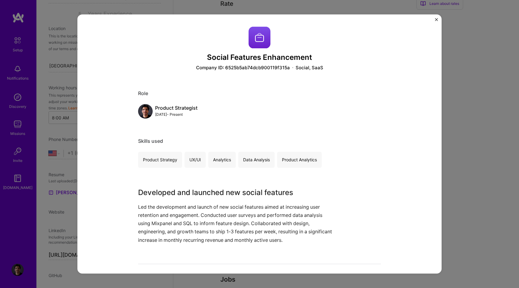
click at [500, 95] on div "Social Features Enhancement Company ID: 6525b5ab74dcb900119f315a Social, SaaS R…" at bounding box center [259, 144] width 519 height 288
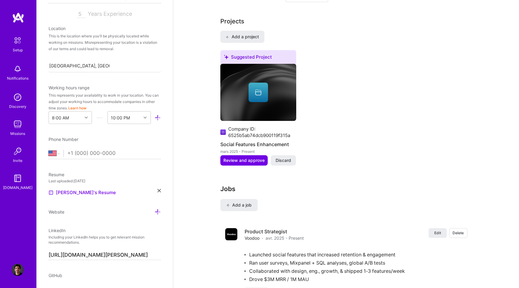
scroll to position [470, 0]
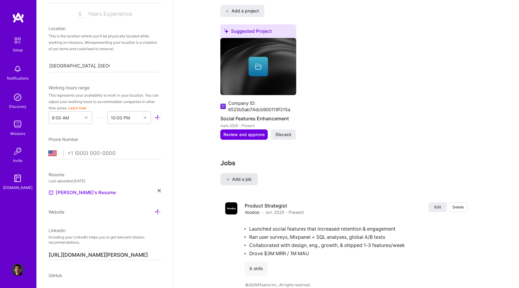
click at [257, 173] on button "Add a job" at bounding box center [238, 179] width 37 height 12
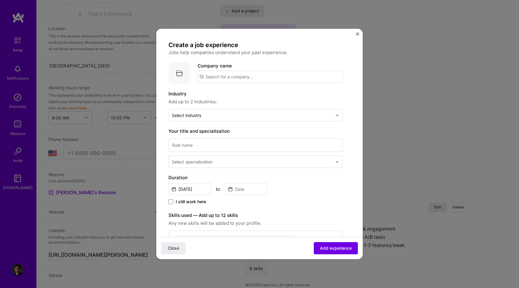
click at [214, 77] on input "text" at bounding box center [270, 77] width 145 height 12
type input "Synaxe"
click at [241, 92] on div "Synaxe" at bounding box center [242, 93] width 21 height 11
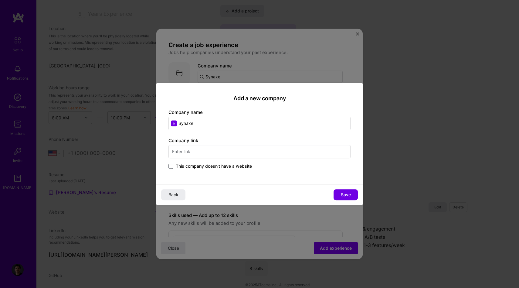
click at [200, 153] on input "text" at bounding box center [260, 151] width 182 height 13
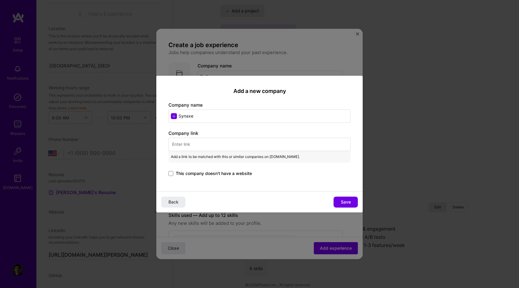
paste input "[URL][DOMAIN_NAME]"
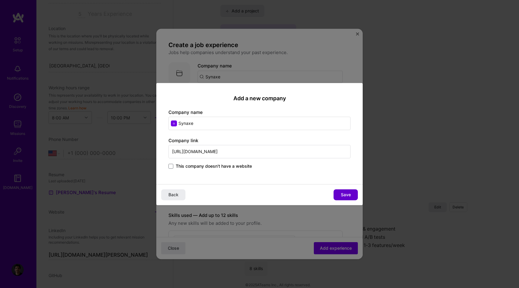
type input "[URL][DOMAIN_NAME]"
click at [350, 196] on span "Save" at bounding box center [346, 195] width 10 height 6
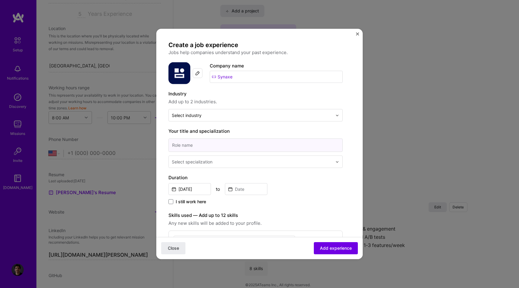
click at [213, 146] on input at bounding box center [256, 144] width 174 height 13
click at [243, 93] on label "Industry" at bounding box center [256, 93] width 174 height 7
click at [185, 149] on input at bounding box center [256, 144] width 174 height 13
type input "Product Manager/Product Designer"
click at [193, 167] on div "Select specialization" at bounding box center [252, 162] width 167 height 12
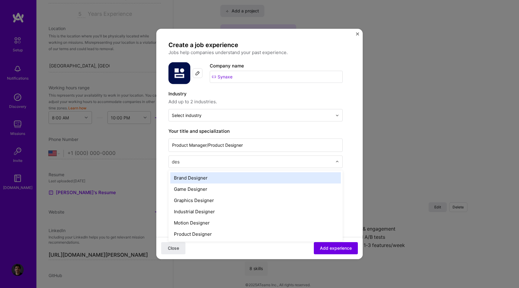
type input "desi"
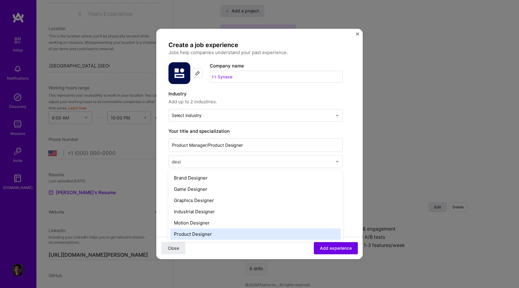
click at [215, 232] on div "Product Designer" at bounding box center [255, 233] width 171 height 11
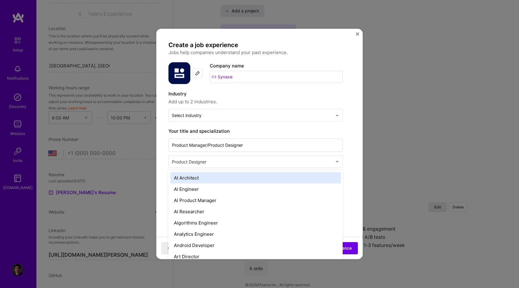
click at [216, 165] on div at bounding box center [253, 162] width 162 height 8
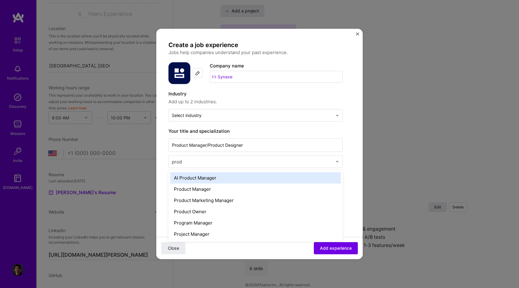
type input "produ"
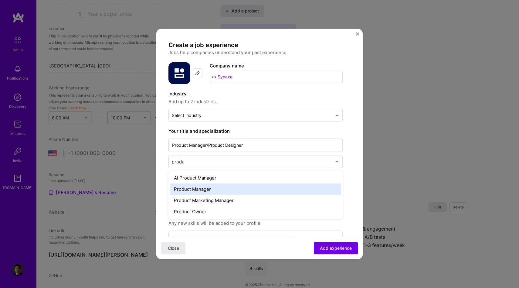
click at [211, 190] on div "Product Manager" at bounding box center [255, 188] width 171 height 11
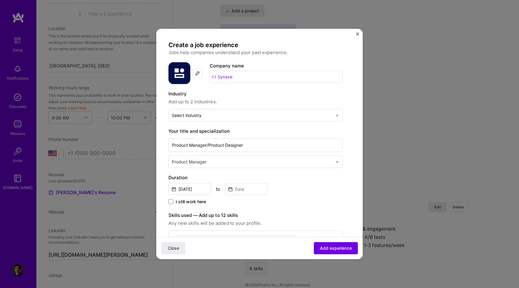
click at [292, 184] on div "[DATE] to" at bounding box center [256, 188] width 174 height 13
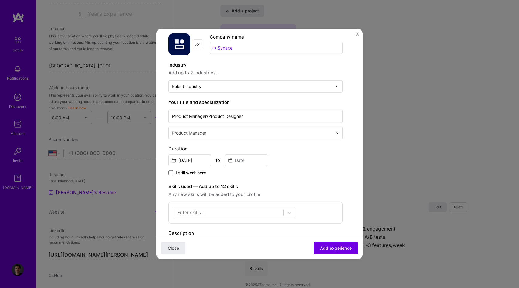
scroll to position [39, 0]
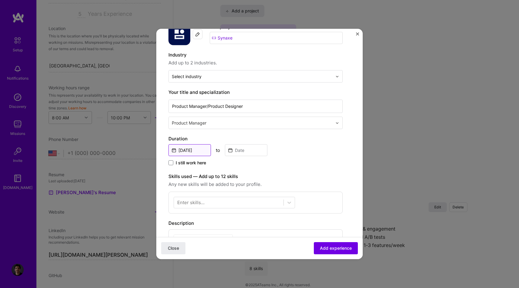
click at [195, 149] on input "[DATE]" at bounding box center [190, 150] width 43 height 12
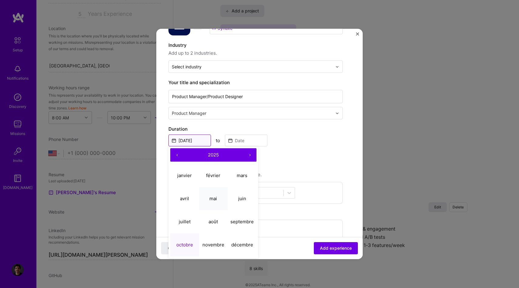
scroll to position [49, 0]
click at [176, 155] on button "‹" at bounding box center [176, 154] width 13 height 13
click at [216, 218] on abbr "août" at bounding box center [213, 221] width 9 height 6
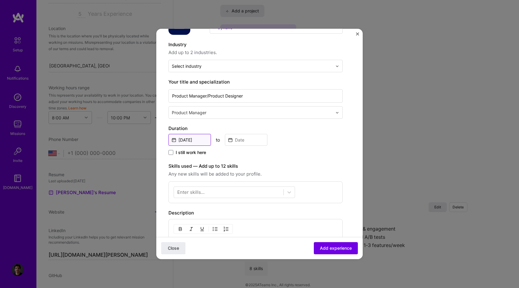
click at [196, 141] on input "[DATE]" at bounding box center [190, 140] width 43 height 12
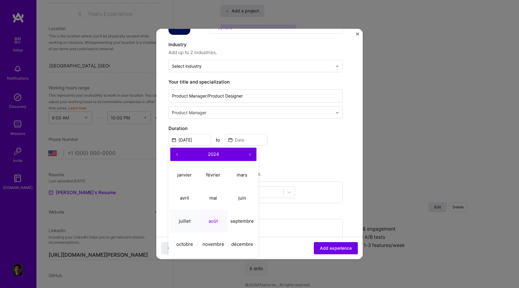
click at [183, 217] on button "juillet" at bounding box center [184, 220] width 29 height 23
type input "[DATE]"
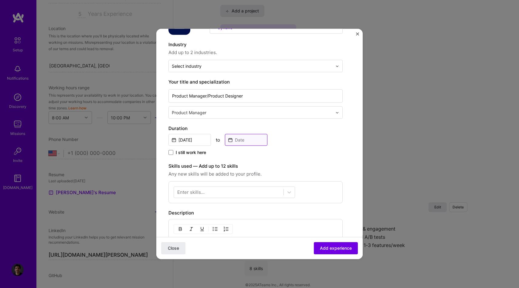
click at [242, 139] on input at bounding box center [246, 140] width 43 height 12
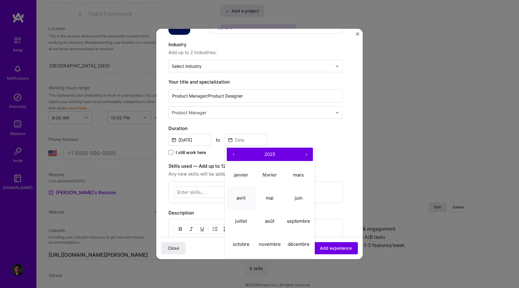
click at [244, 195] on abbr "avril" at bounding box center [241, 198] width 9 height 6
type input "[DATE]"
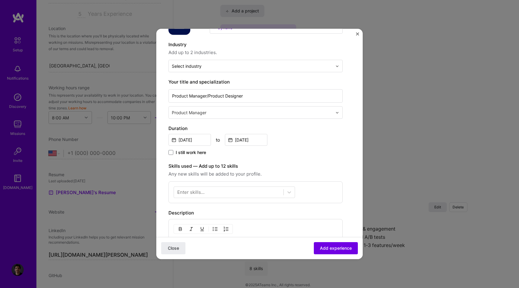
scroll to position [78, 0]
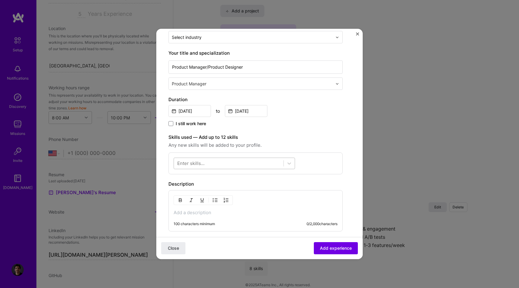
click at [216, 165] on div at bounding box center [229, 163] width 110 height 10
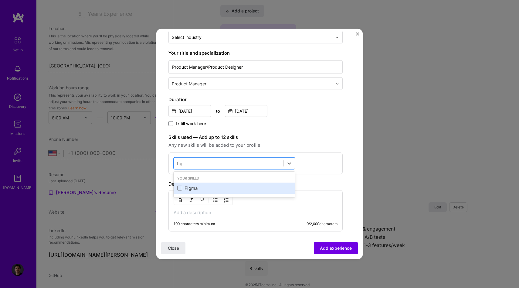
click at [200, 188] on div "Figma" at bounding box center [234, 188] width 114 height 6
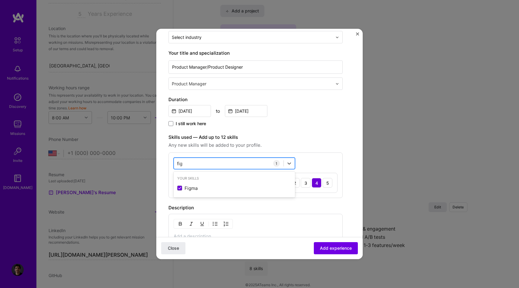
click at [201, 167] on div "fig fig" at bounding box center [229, 163] width 110 height 10
type input "f"
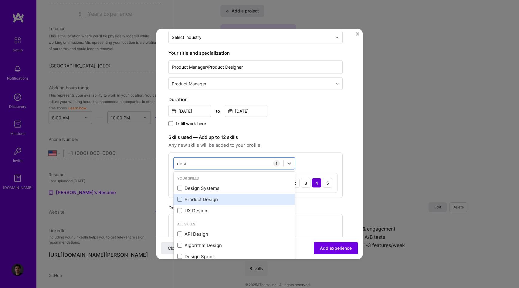
click at [210, 201] on div "Product Design" at bounding box center [234, 199] width 114 height 6
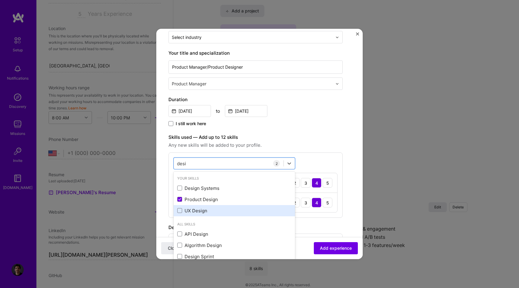
click at [205, 210] on div "UX Design" at bounding box center [234, 210] width 114 height 6
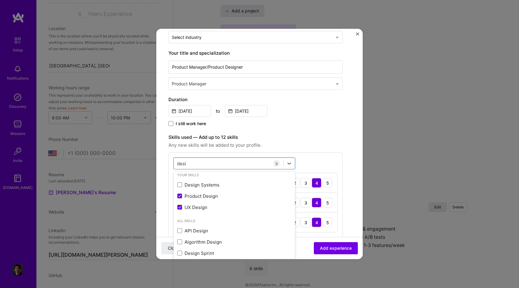
scroll to position [3, 0]
click at [210, 185] on div "Design Systems" at bounding box center [234, 185] width 114 height 6
type input "design"
click at [317, 162] on div "option Design Systems, selected. option Design Systems selected, 0 of 2. 15 res…" at bounding box center [256, 204] width 174 height 105
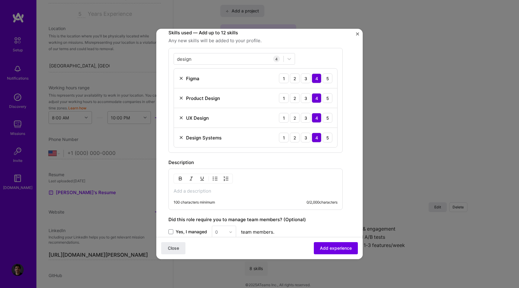
scroll to position [185, 0]
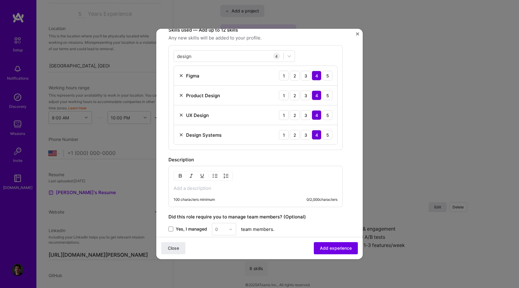
click at [200, 189] on p at bounding box center [256, 188] width 164 height 6
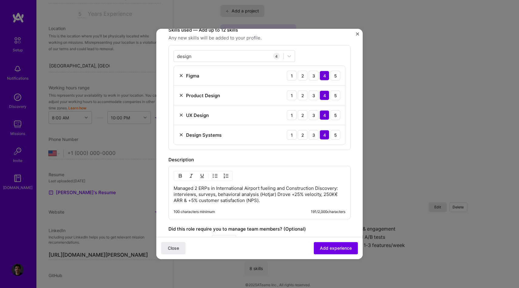
click at [210, 199] on p "Managed 2 ERPs in International Airport fueling and Construction Discovery: int…" at bounding box center [260, 194] width 172 height 18
click at [232, 203] on p "Managed 2 ERPs in International Airport fueling and Construction Discovery: int…" at bounding box center [260, 194] width 172 height 18
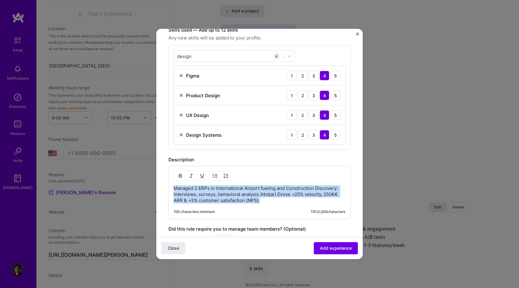
click at [232, 203] on p "Managed 2 ERPs in International Airport fueling and Construction Discovery: int…" at bounding box center [260, 194] width 172 height 18
paste div
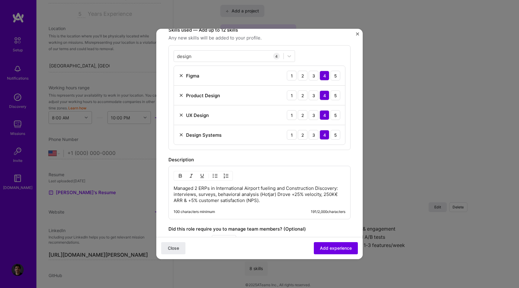
click at [314, 190] on p "Managed 2 ERPs in International Airport fueling and Construction Discovery: int…" at bounding box center [260, 194] width 172 height 18
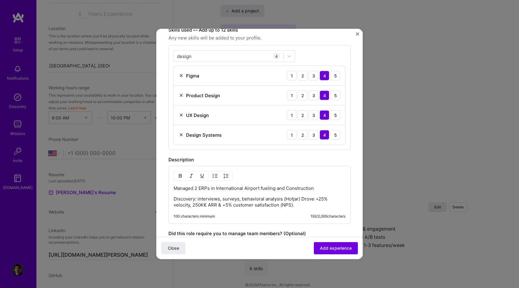
click at [214, 175] on img "button" at bounding box center [215, 175] width 5 height 5
click at [173, 189] on div "Managed 2 ERPs in International Airport fueling and Construction Discovery: int…" at bounding box center [260, 195] width 182 height 58
click at [174, 189] on p "Managed 2 ERPs in International Airport fueling and Construction" at bounding box center [260, 188] width 172 height 6
click at [183, 185] on p "Managed 2 ERPs in International Airport fueling and Construction" at bounding box center [260, 188] width 172 height 6
click at [314, 201] on p "Discovery: interviews, surveys, behavioral analysis (Hotjar) Drove +25% velocit…" at bounding box center [266, 202] width 160 height 12
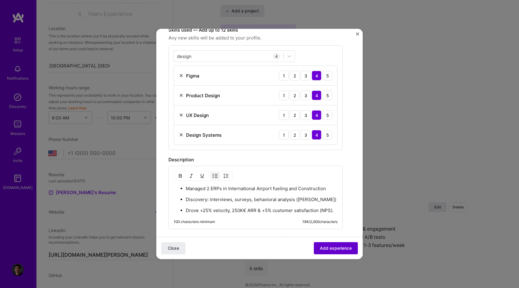
click at [323, 247] on span "Add experience" at bounding box center [336, 248] width 32 height 6
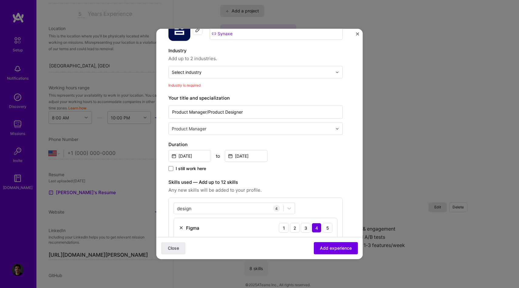
scroll to position [28, 0]
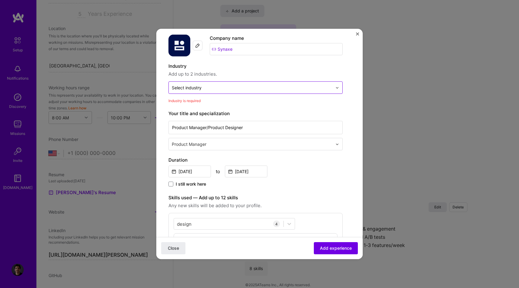
click at [188, 91] on div "Select industry 0" at bounding box center [252, 88] width 167 height 12
type input "logi"
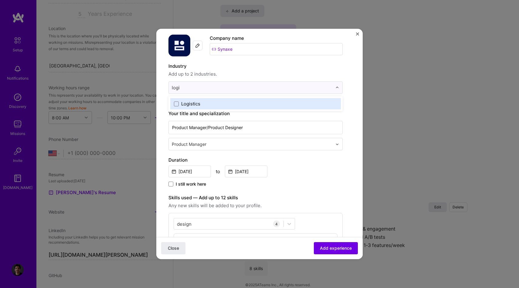
click at [182, 106] on div "Logistics" at bounding box center [190, 104] width 19 height 6
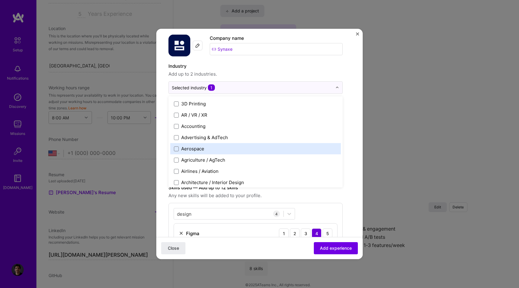
click at [211, 148] on label "Aerospace" at bounding box center [255, 148] width 163 height 6
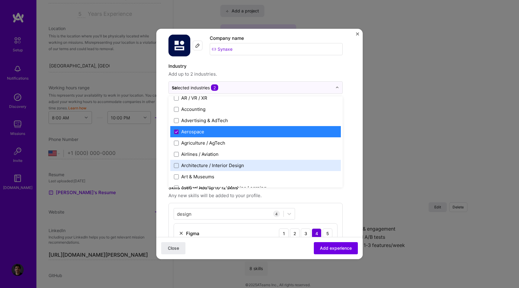
scroll to position [0, 0]
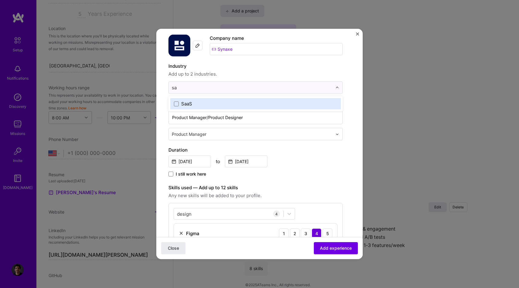
type input "saa"
click at [220, 106] on label "SaaS" at bounding box center [255, 104] width 163 height 6
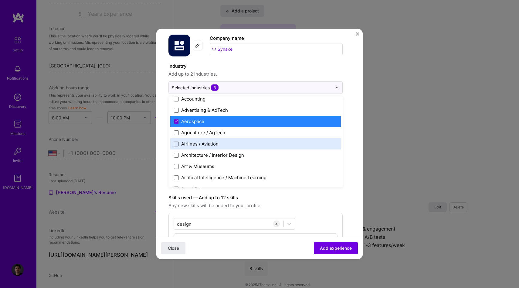
scroll to position [59, 0]
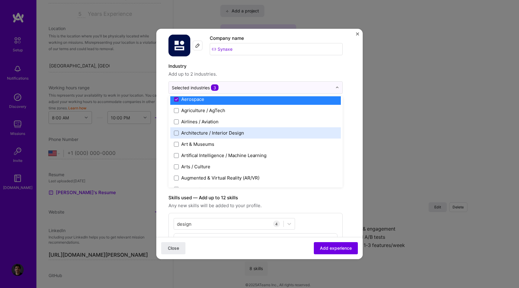
click at [243, 125] on div "Airlines / Aviation" at bounding box center [255, 121] width 171 height 11
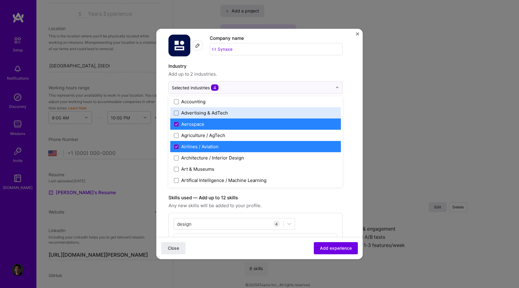
scroll to position [15, 0]
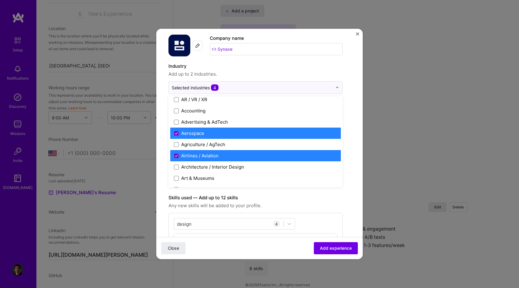
click at [238, 130] on label "Aerospace" at bounding box center [255, 133] width 163 height 6
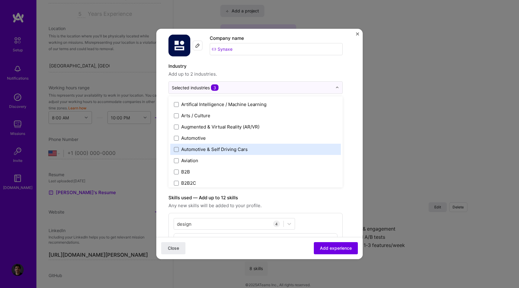
scroll to position [123, 0]
click at [244, 146] on label "B2B" at bounding box center [255, 149] width 163 height 6
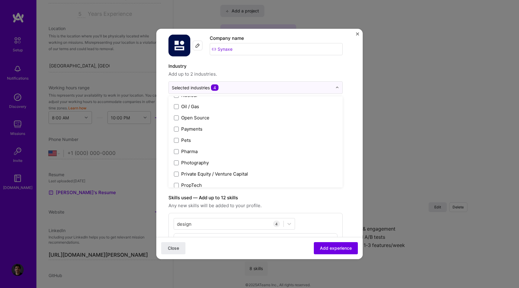
scroll to position [1261, 0]
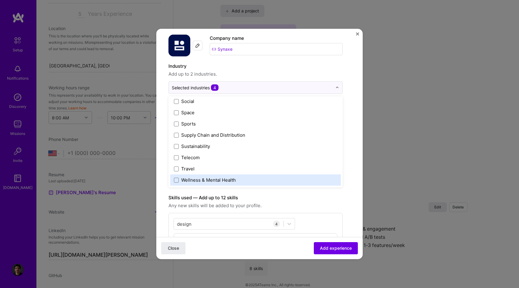
click at [343, 200] on div "Create a job experience Jobs help companies understand your past experience. Co…" at bounding box center [260, 253] width 182 height 481
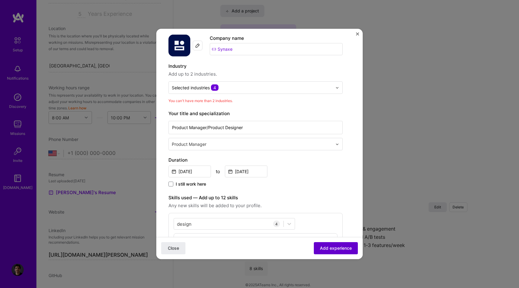
click at [338, 248] on span "Add experience" at bounding box center [336, 248] width 32 height 6
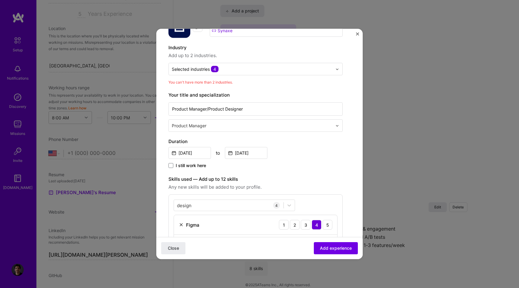
scroll to position [34, 0]
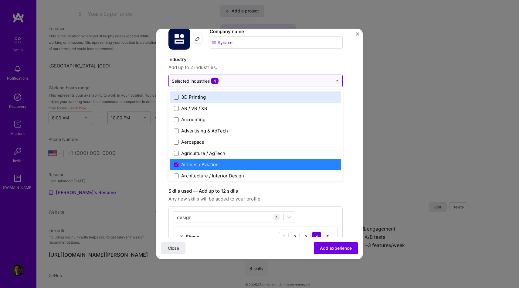
click at [241, 83] on input "text" at bounding box center [252, 81] width 161 height 6
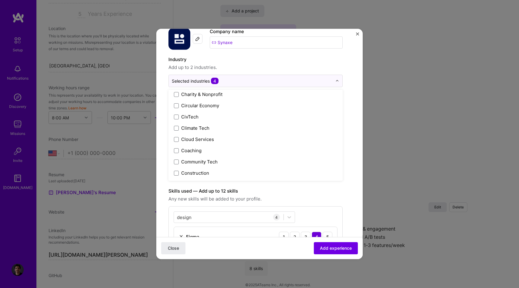
scroll to position [0, 0]
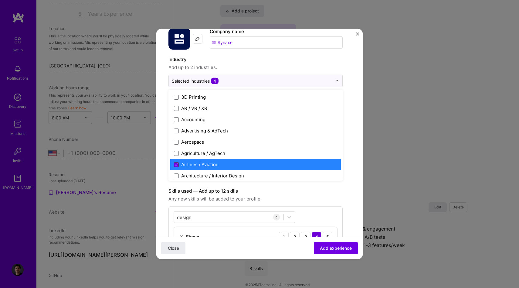
click at [177, 166] on span at bounding box center [176, 164] width 5 height 5
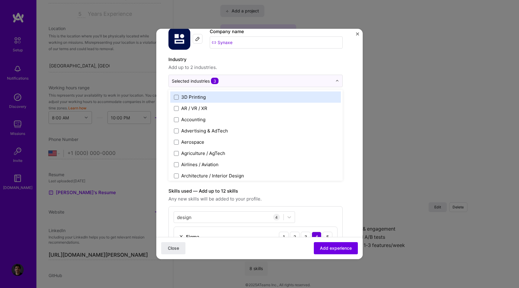
click at [354, 66] on form "Create a job experience Jobs help companies understand your past experience. Co…" at bounding box center [259, 264] width 207 height 515
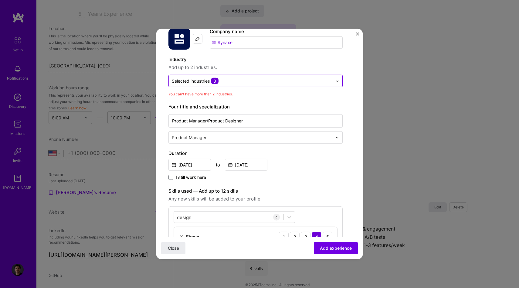
click at [235, 79] on input "text" at bounding box center [252, 81] width 161 height 6
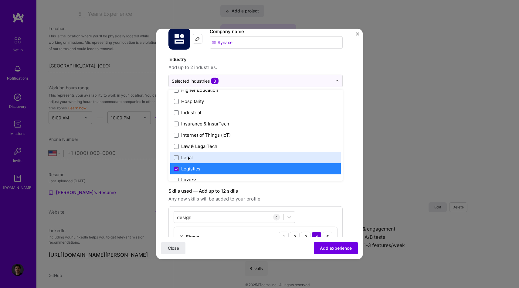
scroll to position [794, 0]
click at [200, 169] on label "Logistics" at bounding box center [255, 168] width 163 height 6
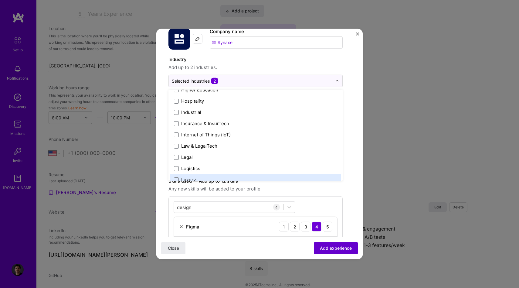
click at [340, 246] on span "Add experience" at bounding box center [336, 248] width 32 height 6
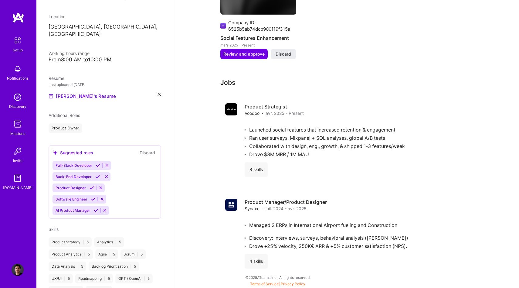
scroll to position [242, 0]
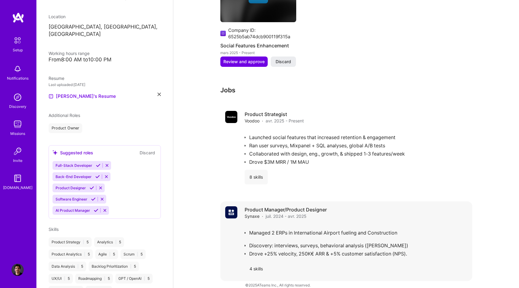
click at [312, 224] on div "Managed 2 ERPs in International Airport fueling and Construction Discovery: int…" at bounding box center [356, 240] width 223 height 32
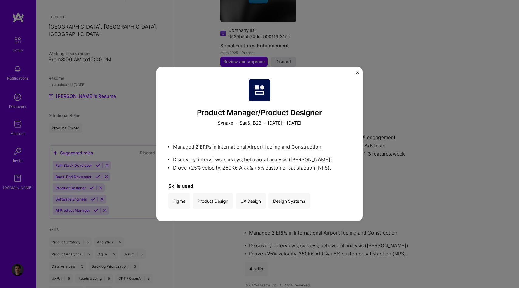
click at [357, 72] on img "Close" at bounding box center [357, 72] width 3 height 3
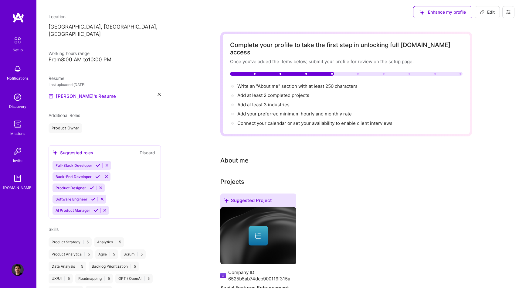
click at [484, 15] on span "Edit" at bounding box center [487, 12] width 15 height 6
select select "US"
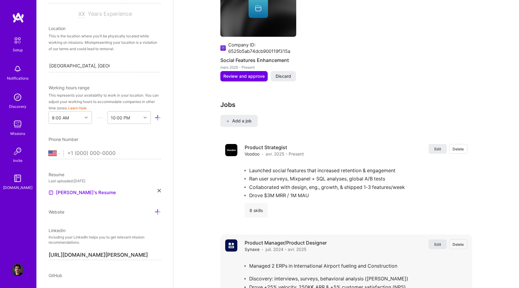
scroll to position [537, 0]
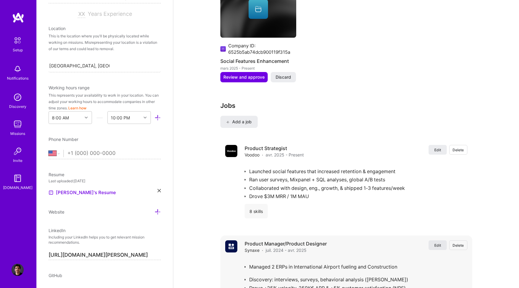
click at [440, 241] on button "Edit" at bounding box center [438, 245] width 18 height 10
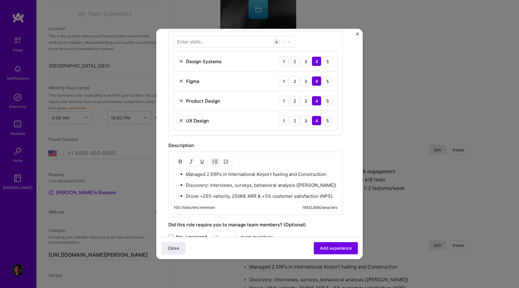
scroll to position [229, 0]
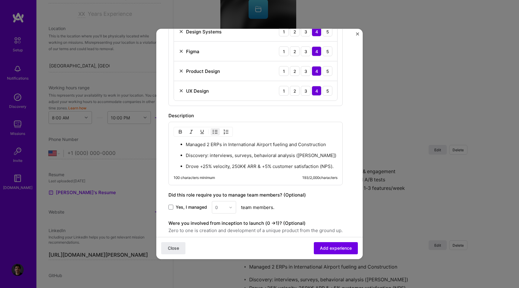
click at [185, 158] on ul "Discovery: interviews, surveys, behavioral analysis (Hotjar) Drove +25% velocit…" at bounding box center [256, 160] width 164 height 17
click at [196, 145] on p "Managed 2 ERPs in International Airport fueling and Construction" at bounding box center [262, 145] width 152 height 6
click at [202, 149] on div "Managed 2 ERPs in International Airport fueling and Construction Discovery: int…" at bounding box center [256, 155] width 164 height 28
click at [186, 146] on p "Managed 2 ERPs in International Airport fueling and Construction" at bounding box center [262, 145] width 152 height 6
click at [186, 155] on ul "Discovery: interviews, surveys, behavioral analysis (Hotjar) Drove +25% velocit…" at bounding box center [256, 160] width 164 height 17
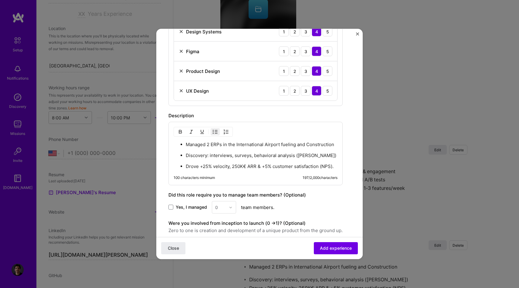
click at [186, 168] on ul "Managed 2 ERPs in the International Airport fueling and Construction Discovery:…" at bounding box center [256, 155] width 164 height 28
click at [335, 246] on span "Add experience" at bounding box center [336, 248] width 32 height 6
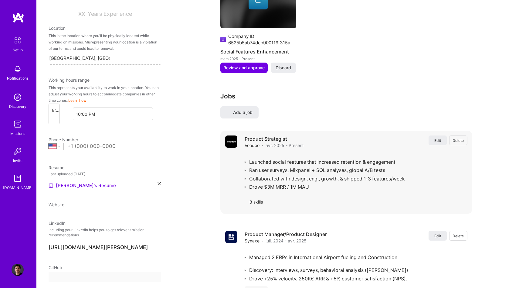
select select "US"
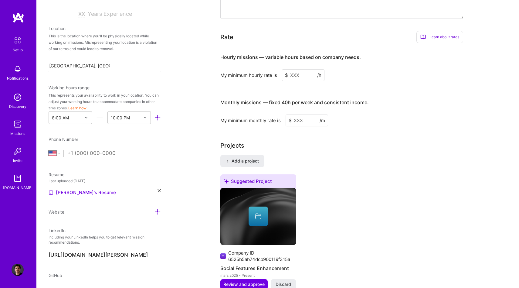
scroll to position [567, 0]
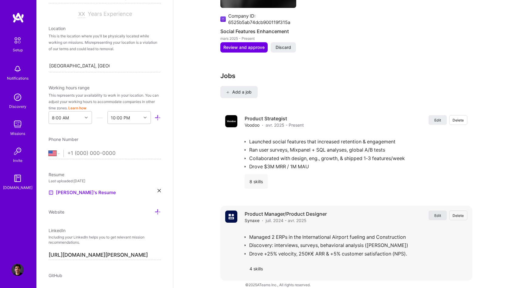
click at [439, 213] on span "Edit" at bounding box center [438, 215] width 7 height 5
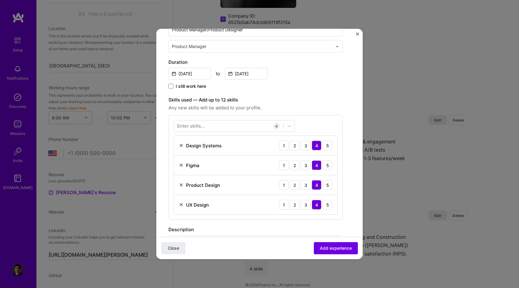
scroll to position [115, 0]
click at [204, 128] on div "Enter skills..." at bounding box center [190, 126] width 27 height 6
click at [203, 128] on div "Enter skills..." at bounding box center [190, 126] width 27 height 6
click at [219, 128] on div at bounding box center [229, 126] width 110 height 10
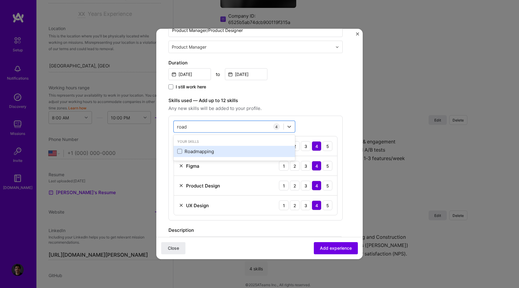
click at [212, 149] on div "Roadmapping" at bounding box center [234, 151] width 114 height 6
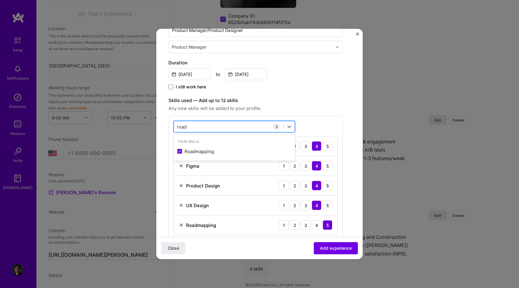
click at [203, 126] on div "[GEOGRAPHIC_DATA]" at bounding box center [229, 126] width 110 height 10
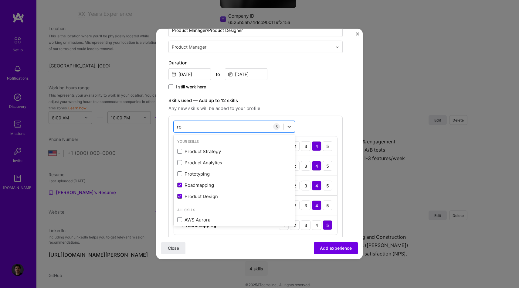
type input "r"
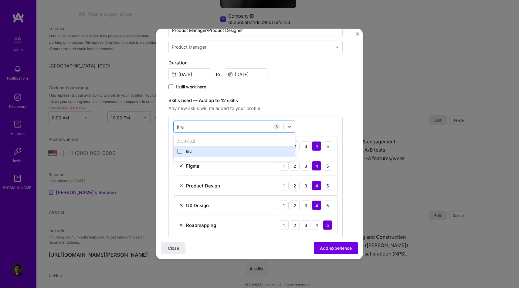
click at [197, 153] on div "Jira" at bounding box center [234, 151] width 114 height 6
click at [198, 126] on div "[PERSON_NAME]" at bounding box center [229, 126] width 110 height 10
type input "j"
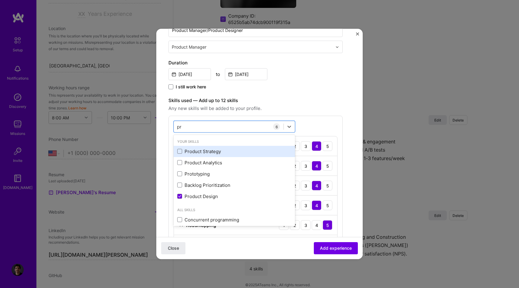
click at [186, 151] on div "Product Strategy" at bounding box center [234, 151] width 114 height 6
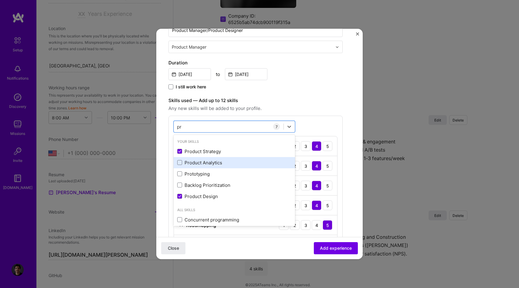
click at [186, 162] on div "Product Analytics" at bounding box center [234, 162] width 114 height 6
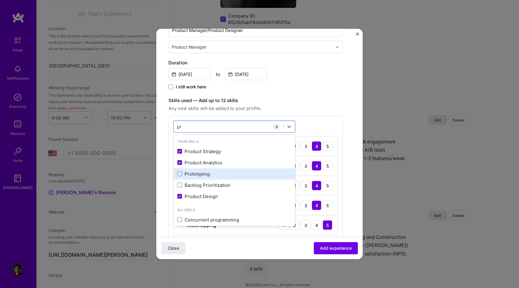
click at [190, 174] on div "Prototyping" at bounding box center [234, 174] width 114 height 6
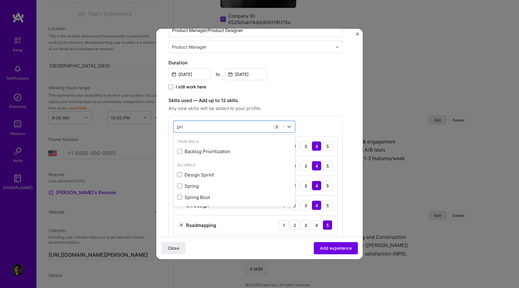
scroll to position [0, 0]
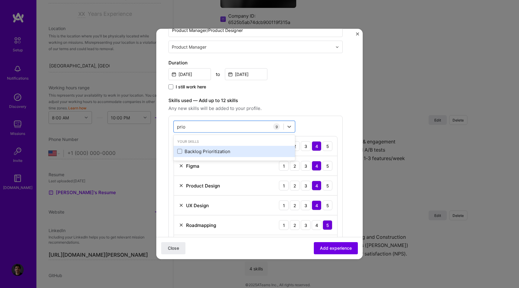
click at [212, 152] on div "Backlog Prioritization" at bounding box center [234, 151] width 114 height 6
click at [193, 128] on div "prio prio" at bounding box center [229, 126] width 110 height 10
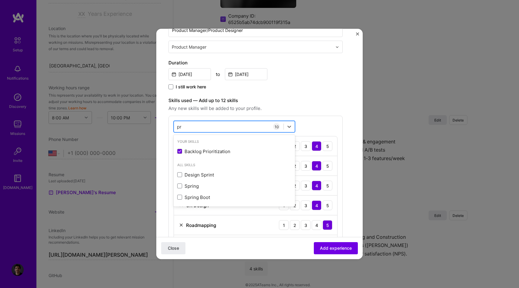
type input "p"
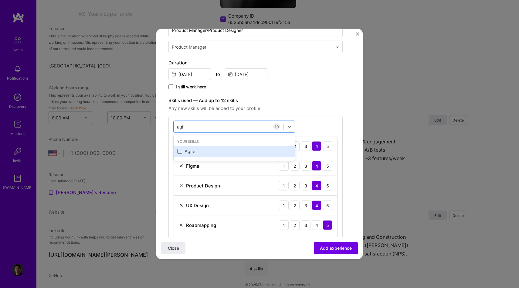
click at [191, 151] on div "Agile" at bounding box center [234, 151] width 114 height 6
click at [183, 128] on input "agil" at bounding box center [181, 126] width 8 height 6
click at [190, 154] on div "Scrum" at bounding box center [234, 151] width 114 height 6
click at [218, 127] on div "sc sc" at bounding box center [229, 126] width 110 height 10
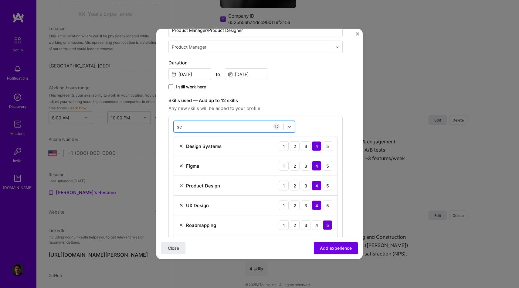
type input "s"
click at [340, 98] on label "Skills used — Add up to 12 skills" at bounding box center [256, 100] width 174 height 7
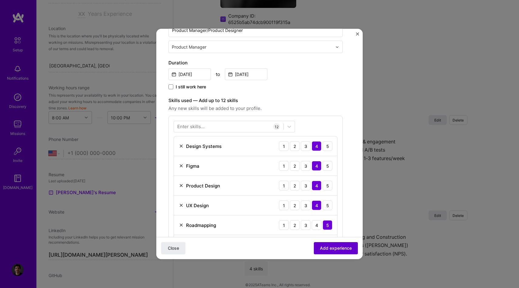
click at [341, 247] on span "Add experience" at bounding box center [336, 248] width 32 height 6
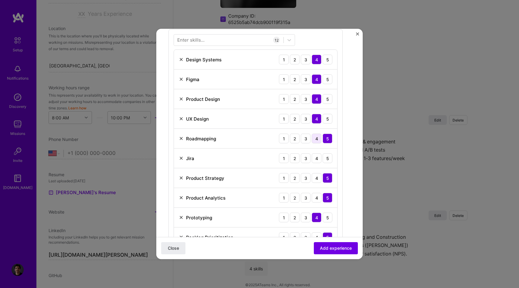
scroll to position [200, 0]
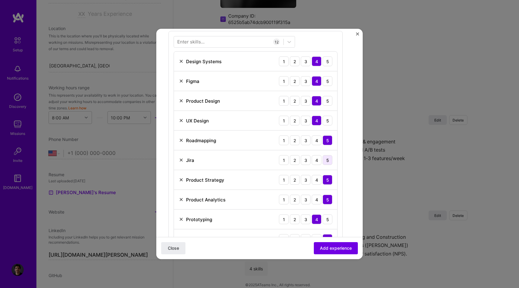
click at [326, 163] on div "5" at bounding box center [328, 160] width 10 height 10
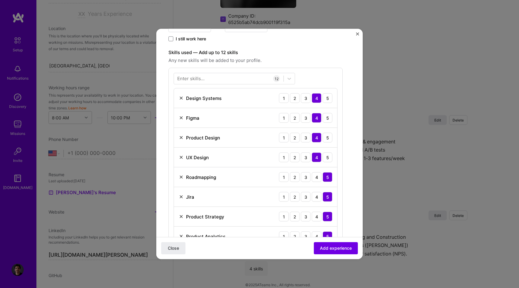
scroll to position [154, 0]
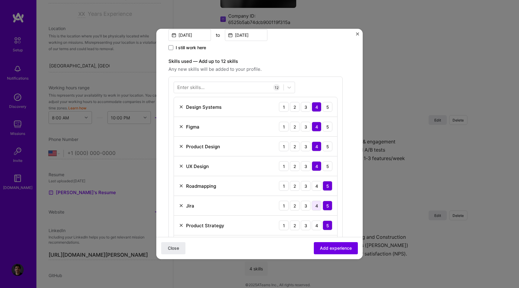
click at [319, 202] on div "4" at bounding box center [317, 206] width 10 height 10
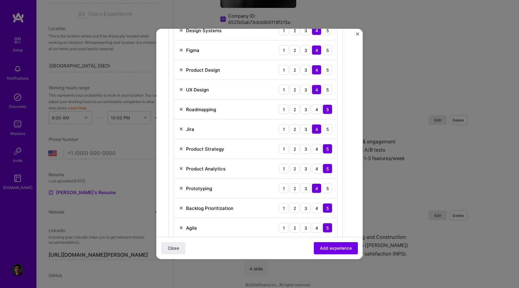
scroll to position [311, 0]
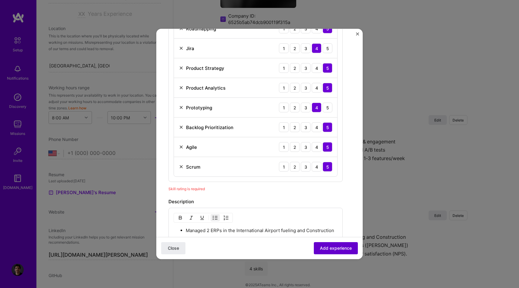
click at [332, 246] on span "Add experience" at bounding box center [336, 248] width 32 height 6
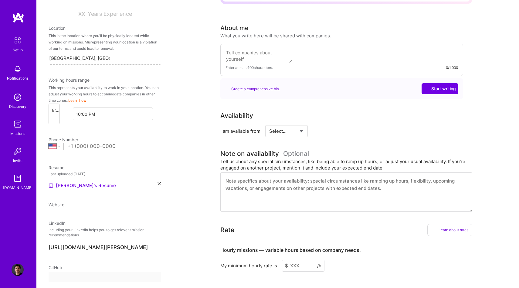
select select "US"
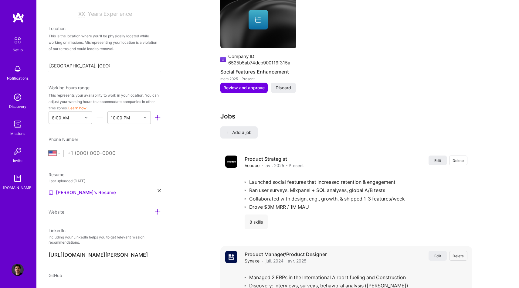
scroll to position [525, 0]
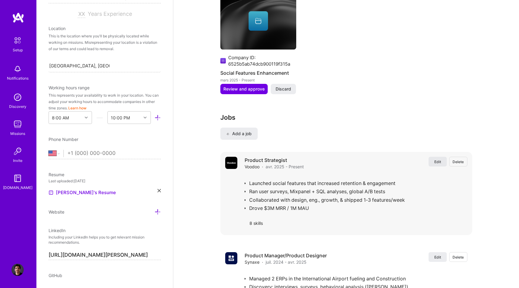
click at [439, 159] on span "Edit" at bounding box center [438, 161] width 7 height 5
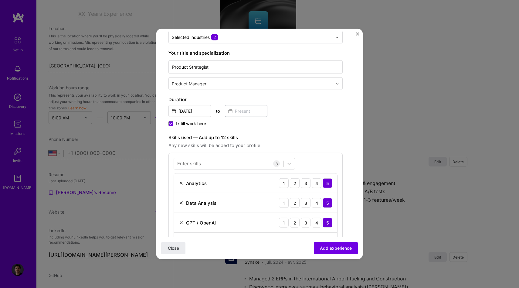
scroll to position [104, 0]
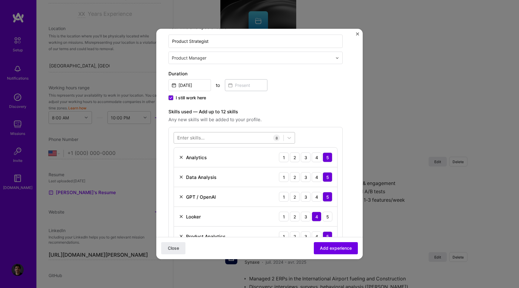
click at [207, 132] on div at bounding box center [234, 138] width 121 height 12
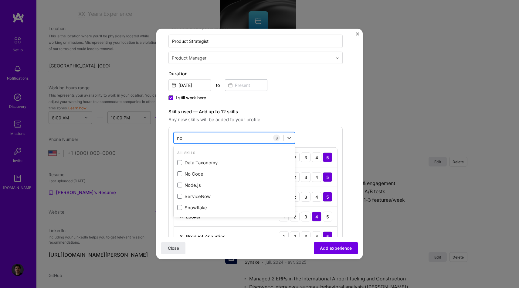
type input "n"
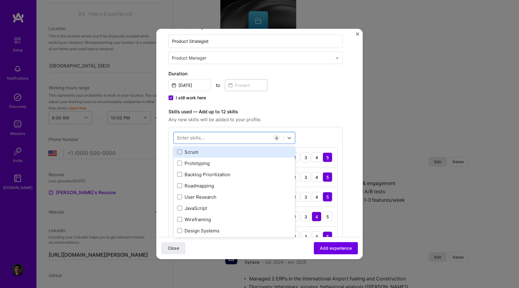
scroll to position [124, 0]
click at [208, 196] on div "User Research" at bounding box center [234, 196] width 114 height 6
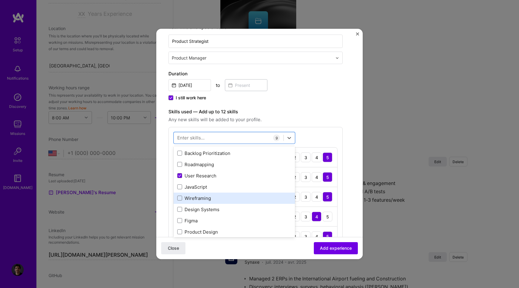
click at [226, 201] on div "Wireframing" at bounding box center [234, 198] width 114 height 6
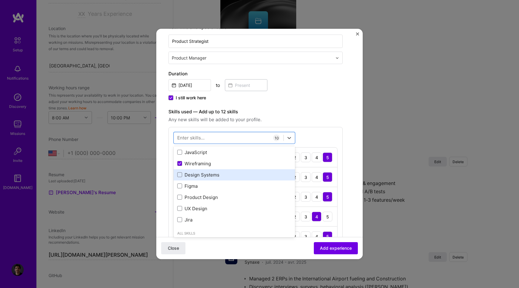
scroll to position [179, 0]
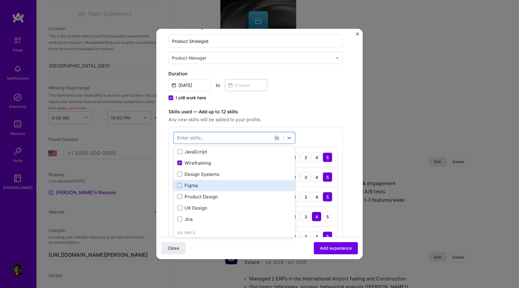
click at [220, 189] on div "Figma" at bounding box center [234, 185] width 121 height 11
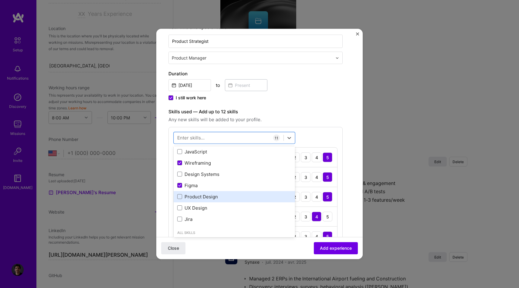
click at [220, 197] on div "Product Design" at bounding box center [234, 196] width 114 height 6
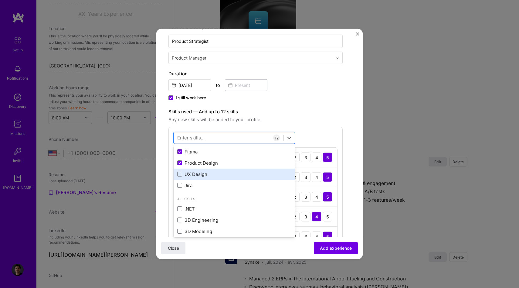
click at [229, 203] on div ".NET" at bounding box center [234, 208] width 121 height 11
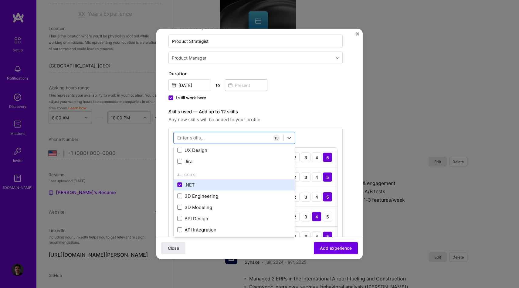
click at [210, 187] on div ".NET" at bounding box center [234, 184] width 114 height 6
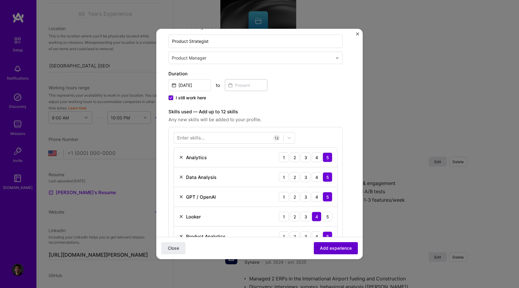
click at [332, 245] on span "Add experience" at bounding box center [336, 248] width 32 height 6
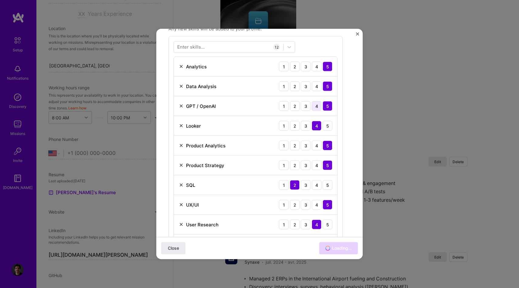
scroll to position [0, 0]
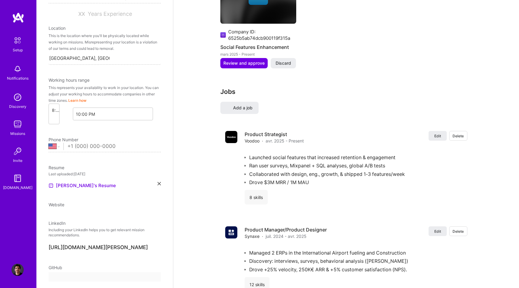
select select "US"
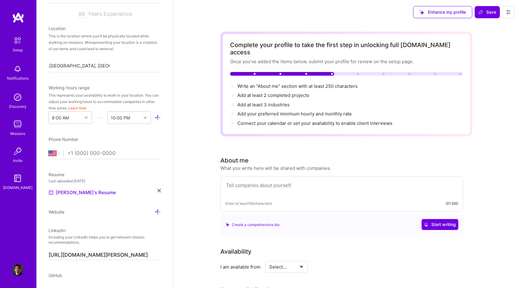
click at [270, 176] on div "Enter at least 100 characters. 0/1 000" at bounding box center [341, 194] width 243 height 36
click at [272, 181] on textarea at bounding box center [342, 188] width 233 height 14
paste textarea "Product Manager passionate about building and scaling consumer apps. Previously…"
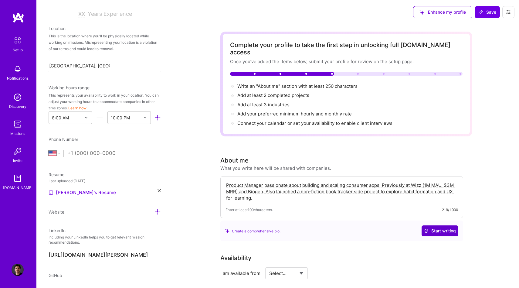
type textarea "Product Manager passionate about building and scaling consumer apps. Previously…"
click at [434, 228] on span "Start writing" at bounding box center [440, 231] width 32 height 6
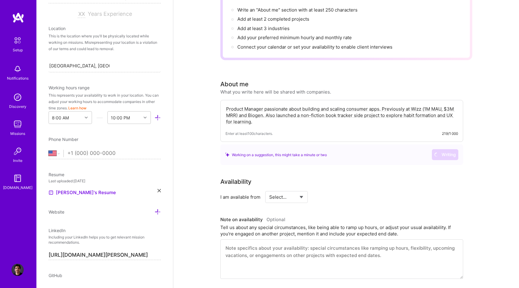
scroll to position [109, 0]
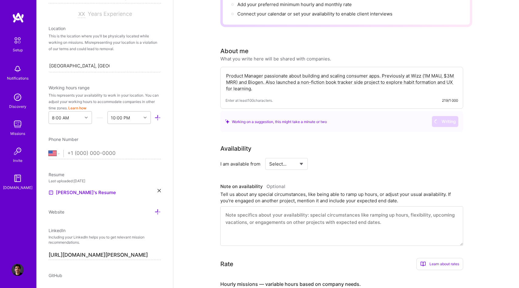
click at [304, 159] on select "Select... Right Now Future Date Not Available" at bounding box center [286, 163] width 35 height 15
select select "Right Now"
click at [269, 156] on select "Select... Right Now Future Date Not Available" at bounding box center [286, 163] width 35 height 15
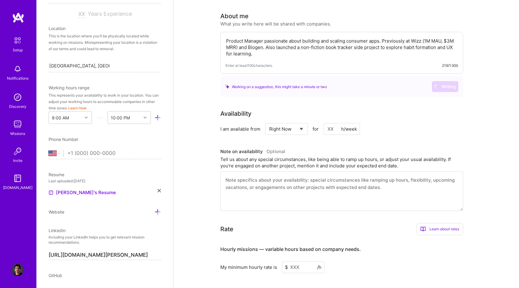
scroll to position [152, 0]
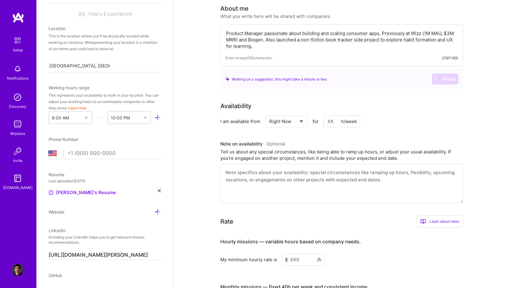
click at [332, 115] on input at bounding box center [342, 121] width 36 height 12
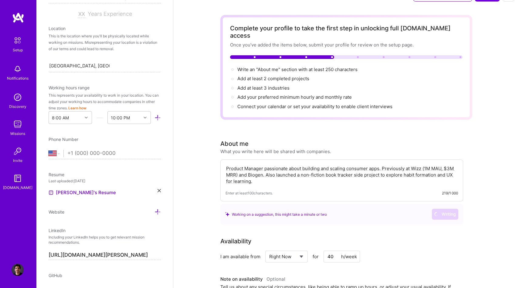
scroll to position [0, 0]
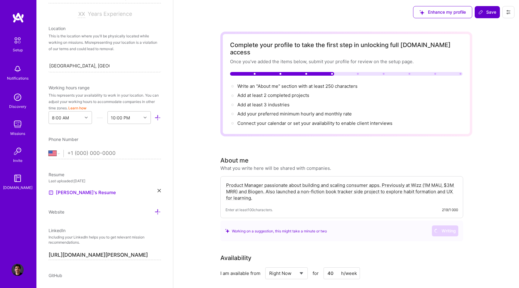
type input "40"
click at [487, 14] on span "Save" at bounding box center [488, 12] width 18 height 6
